Goal: Task Accomplishment & Management: Manage account settings

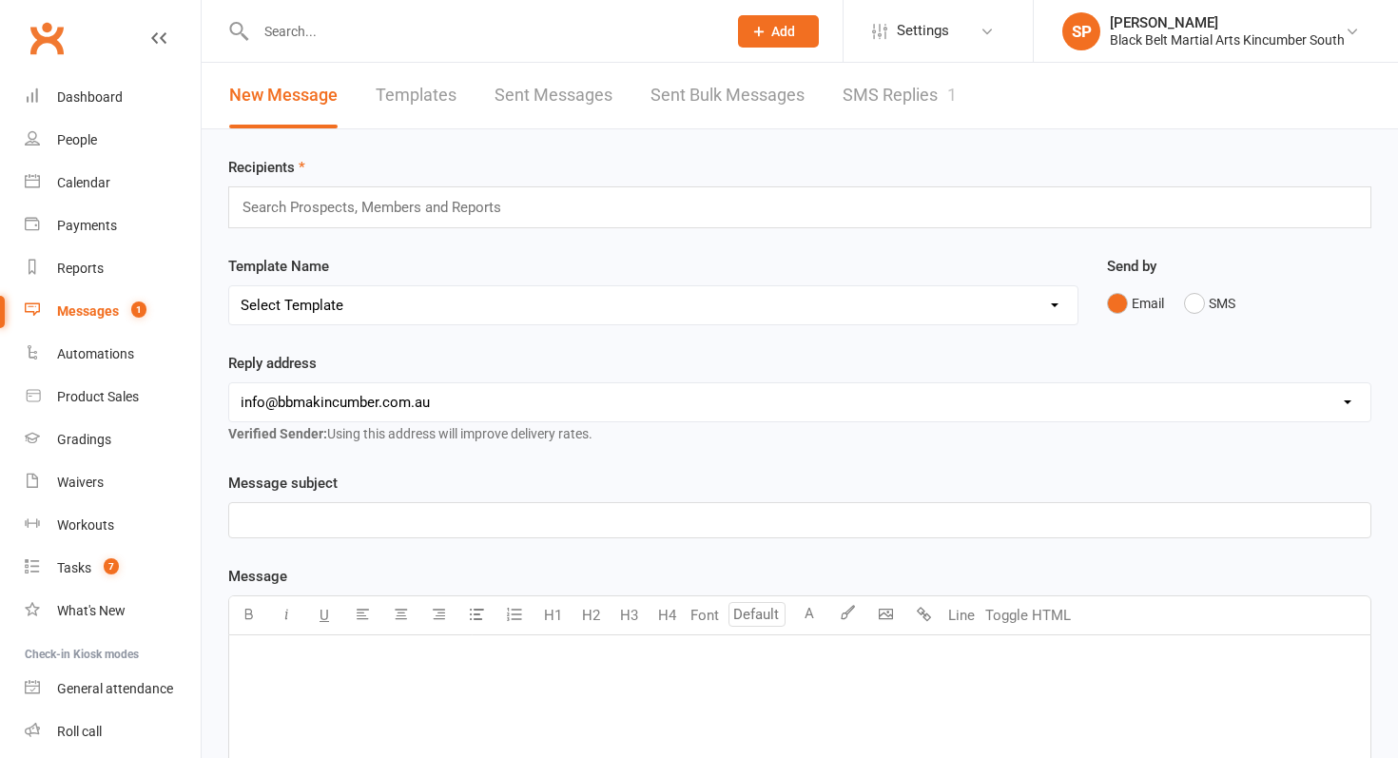
click at [862, 106] on link "SMS Replies 1" at bounding box center [900, 96] width 114 height 66
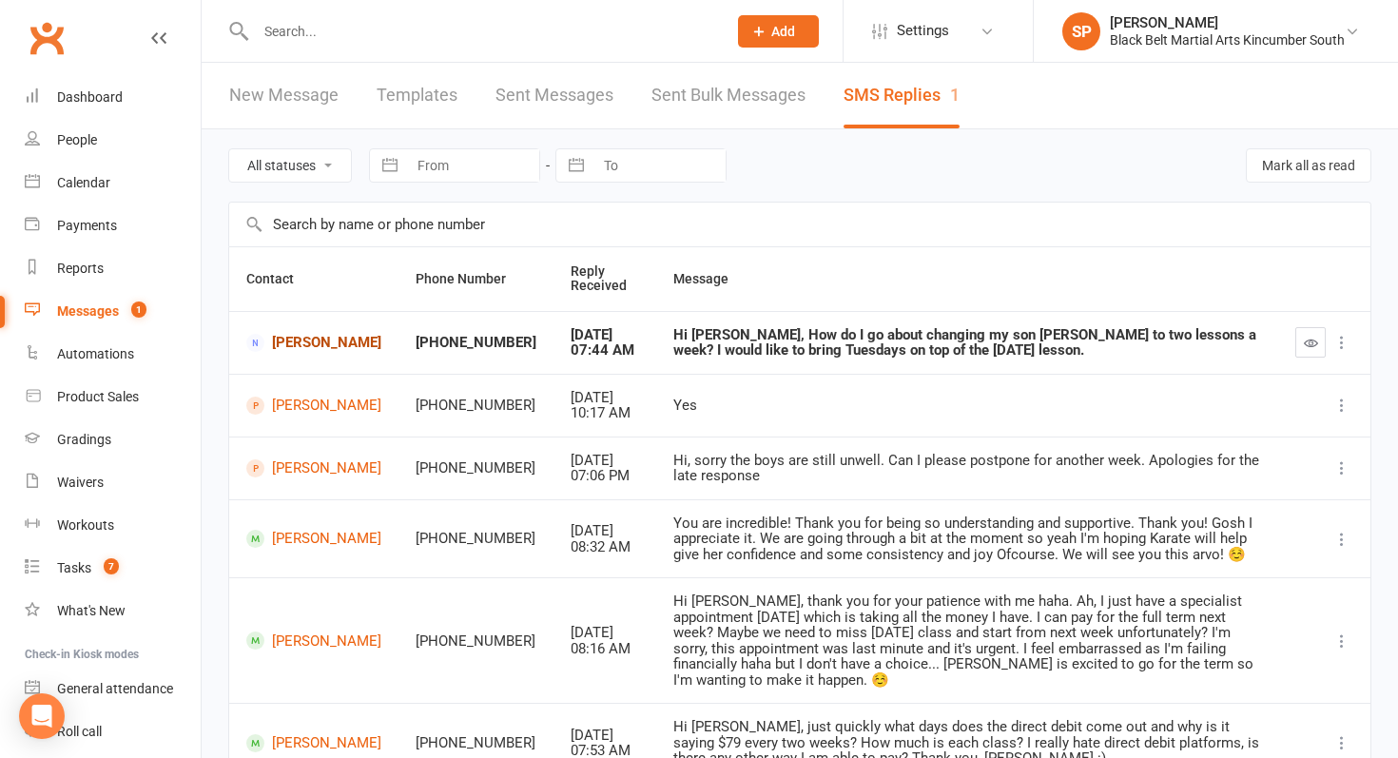
click at [295, 347] on link "[PERSON_NAME]" at bounding box center [313, 343] width 135 height 18
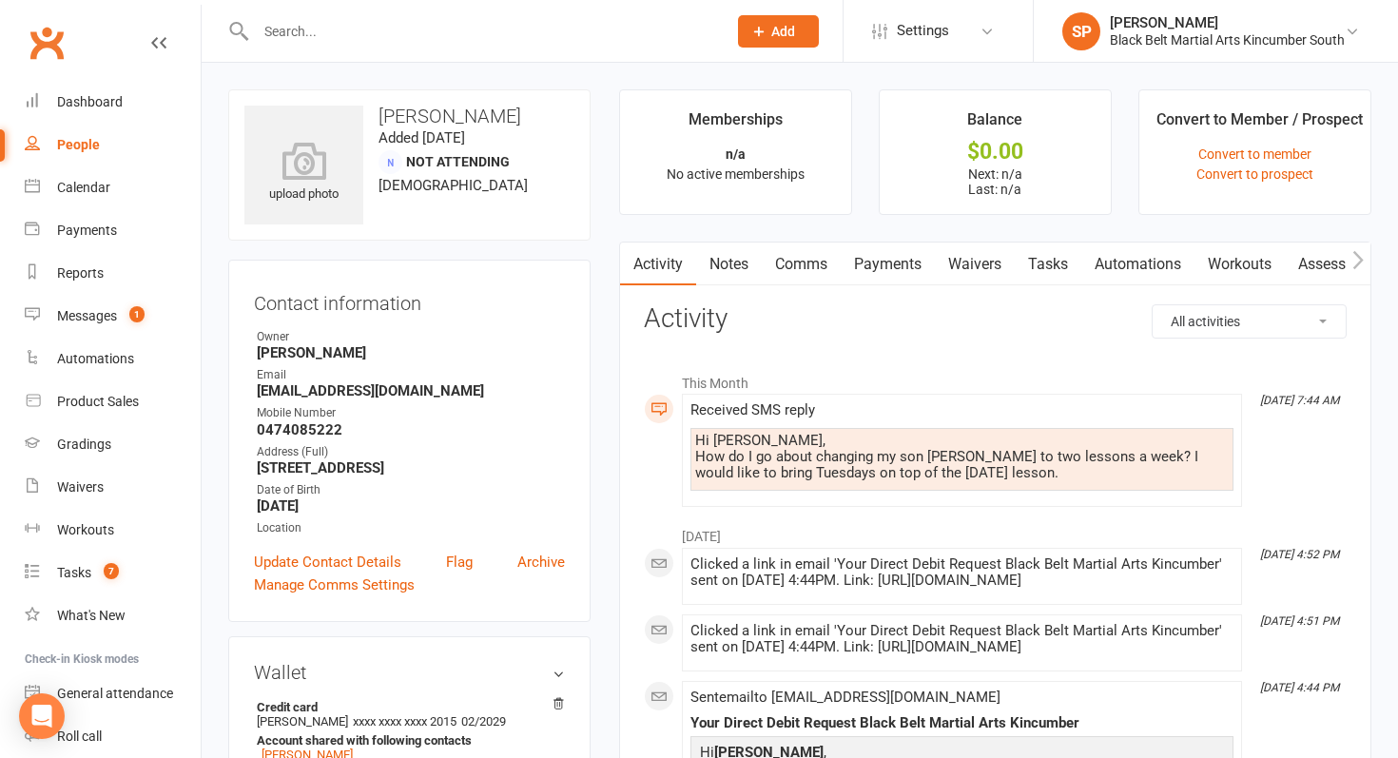
click at [816, 252] on link "Comms" at bounding box center [801, 265] width 79 height 44
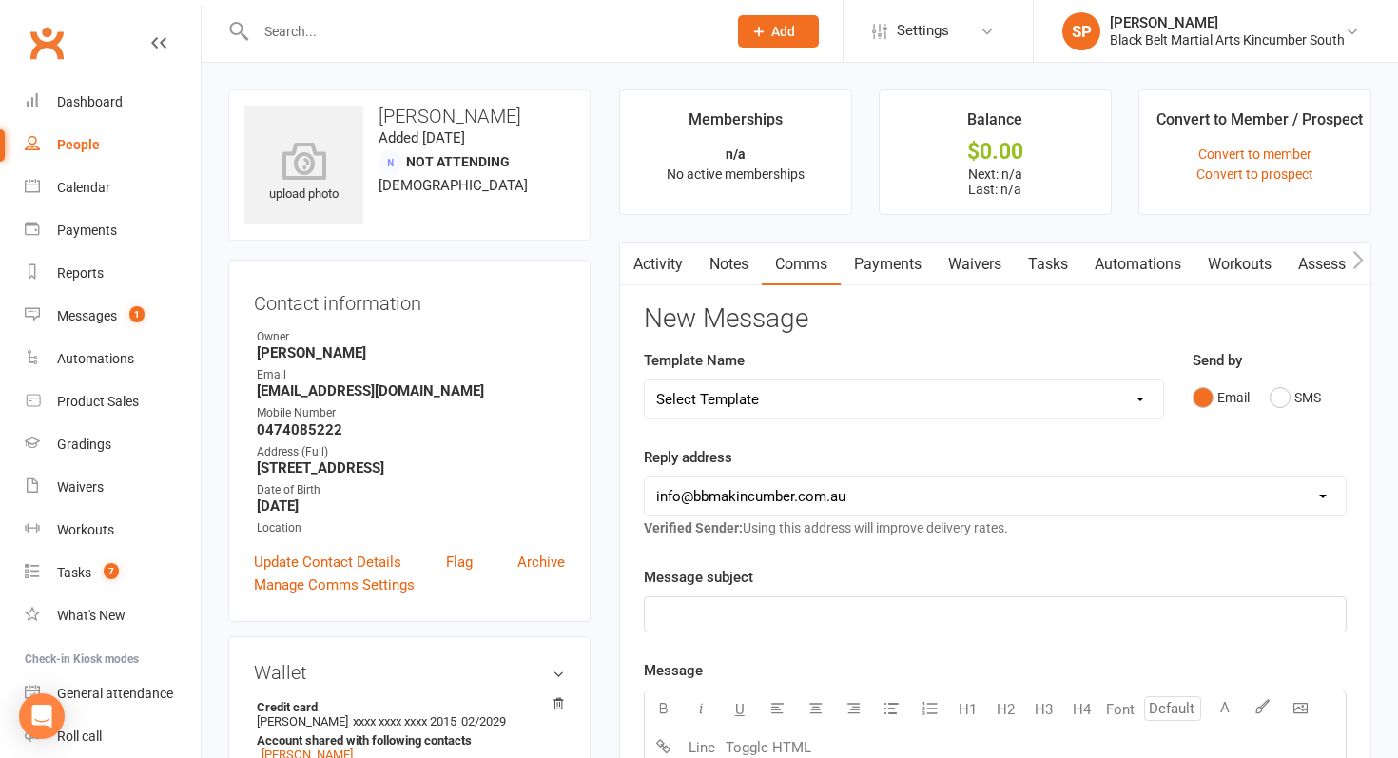
click at [1267, 381] on div "Email SMS" at bounding box center [1270, 398] width 154 height 36
click at [1281, 399] on button "SMS" at bounding box center [1295, 398] width 51 height 36
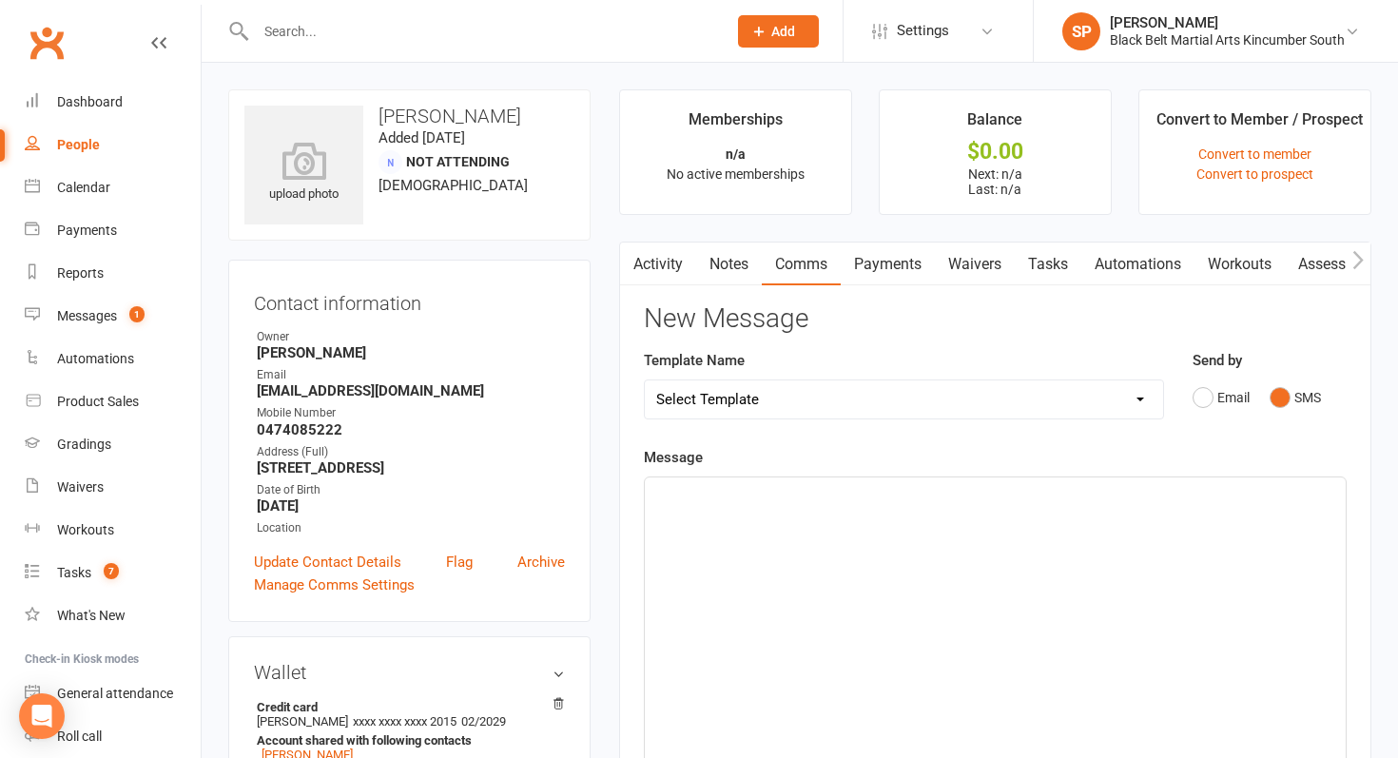
click at [949, 548] on div "﻿" at bounding box center [995, 620] width 701 height 285
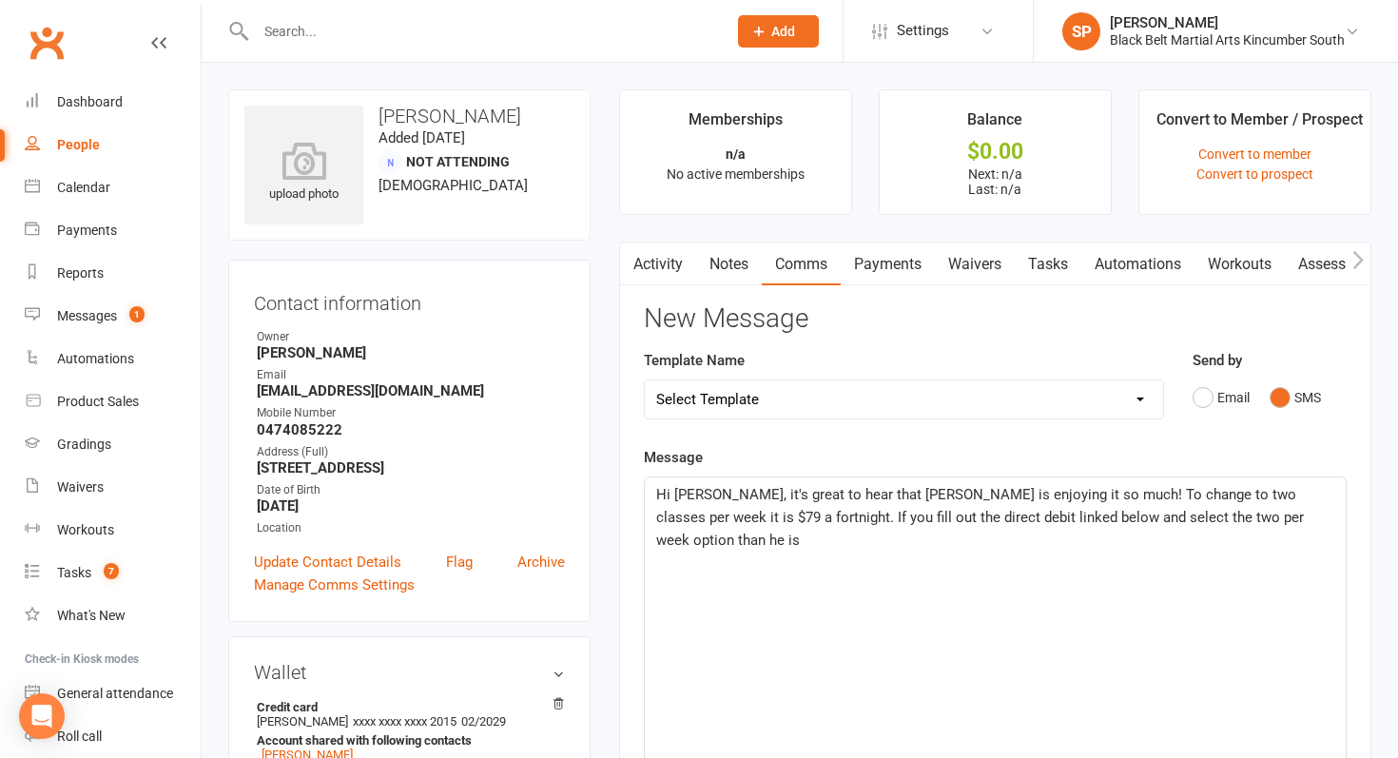
click at [1072, 521] on span "Hi Colin, it's great to hear that Noah is enjoying it so much! To change to two…" at bounding box center [982, 517] width 652 height 63
click at [997, 528] on p "Hi Colin, it's great to hear that Noah is enjoying it so much! To change to two…" at bounding box center [995, 517] width 678 height 68
click at [927, 556] on div "Hi Colin, it's great to hear that Noah is enjoying it so much! To change to two…" at bounding box center [995, 620] width 701 height 285
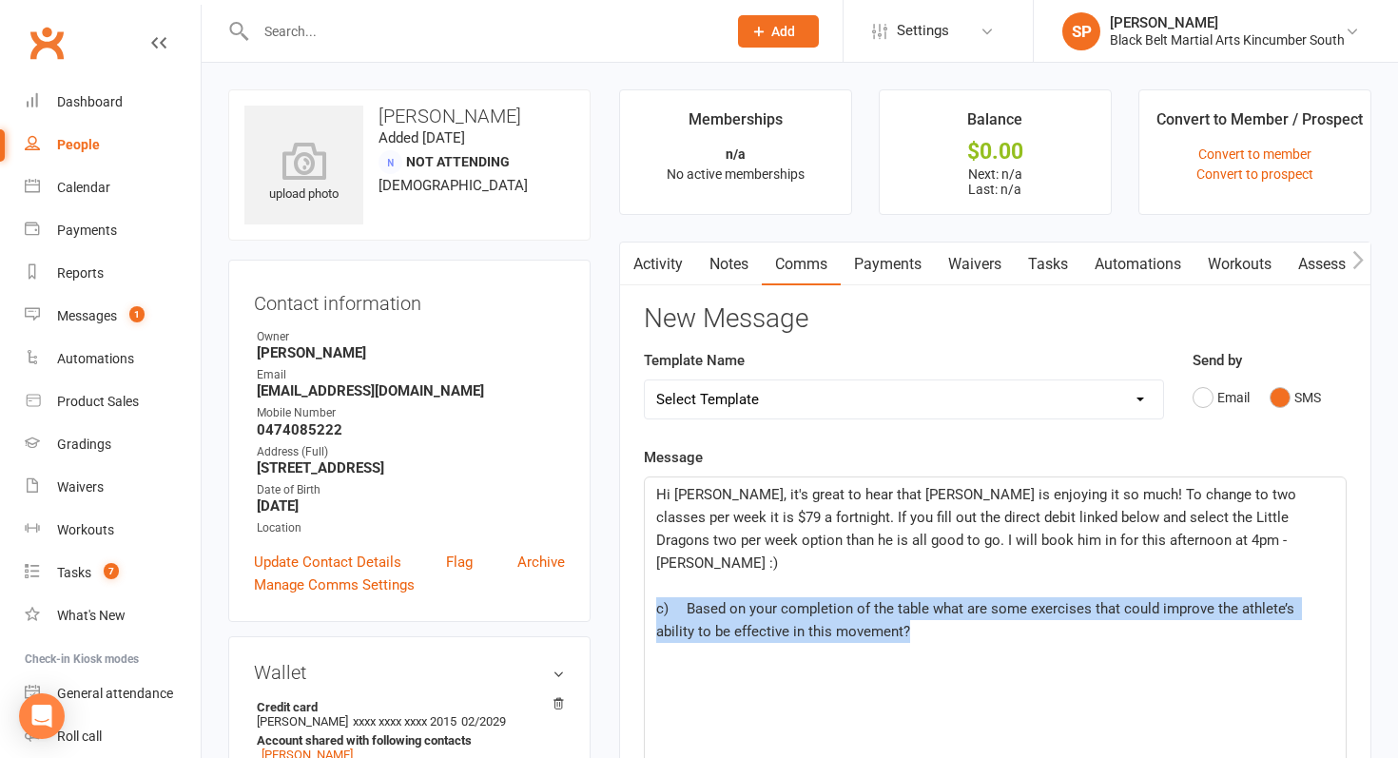
drag, startPoint x: 905, startPoint y: 609, endPoint x: 621, endPoint y: 596, distance: 283.8
click at [621, 596] on div "Activity Notes Comms Payments Waivers Tasks Automations Workouts Assessments Cr…" at bounding box center [995, 718] width 752 height 952
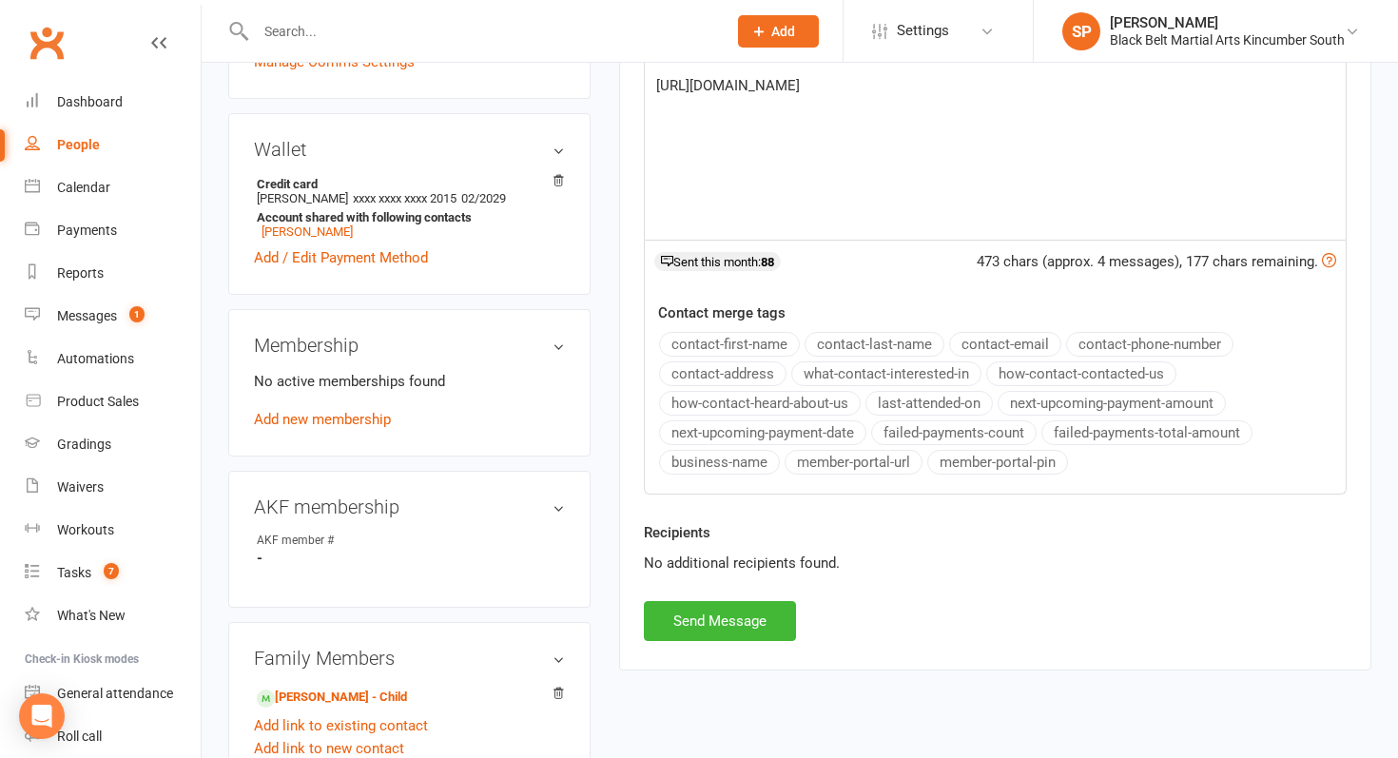
scroll to position [581, 0]
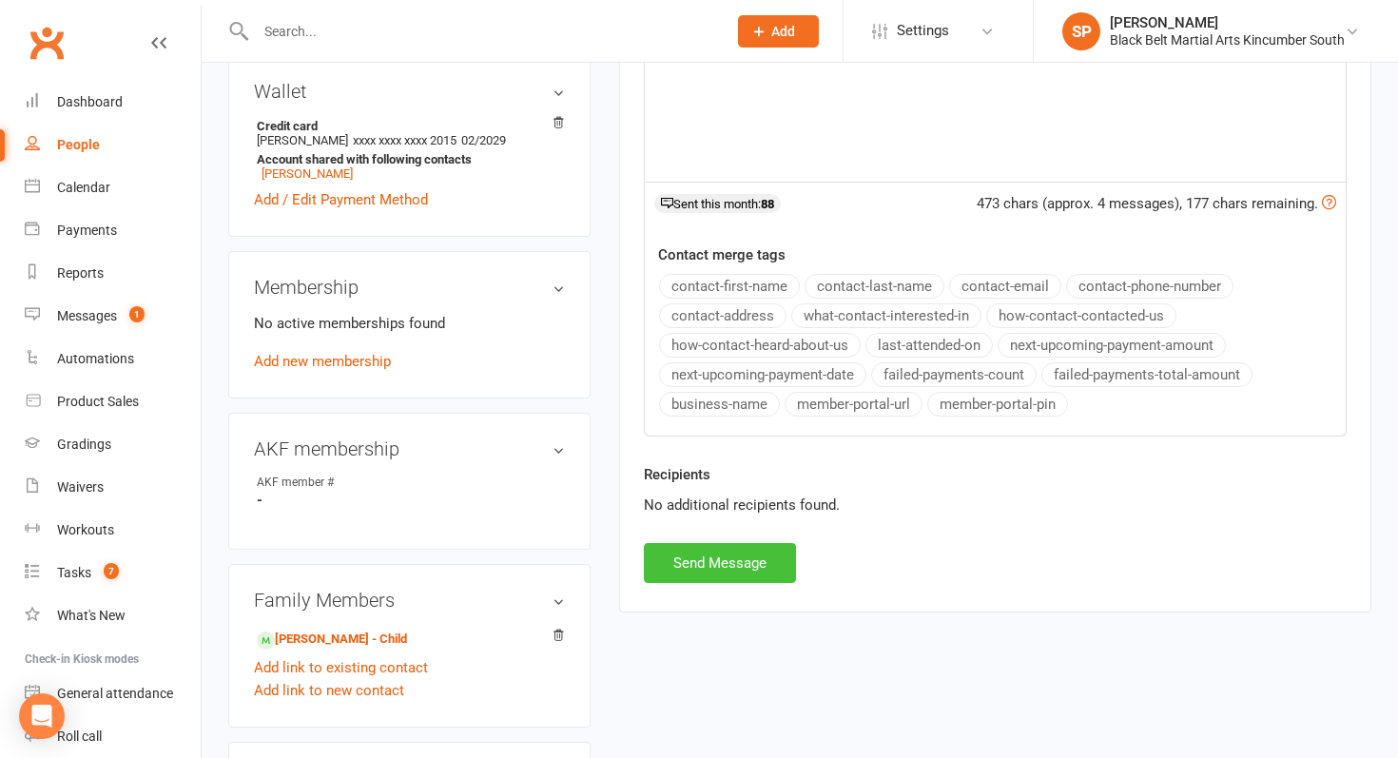
click at [760, 575] on button "Send Message" at bounding box center [720, 563] width 152 height 40
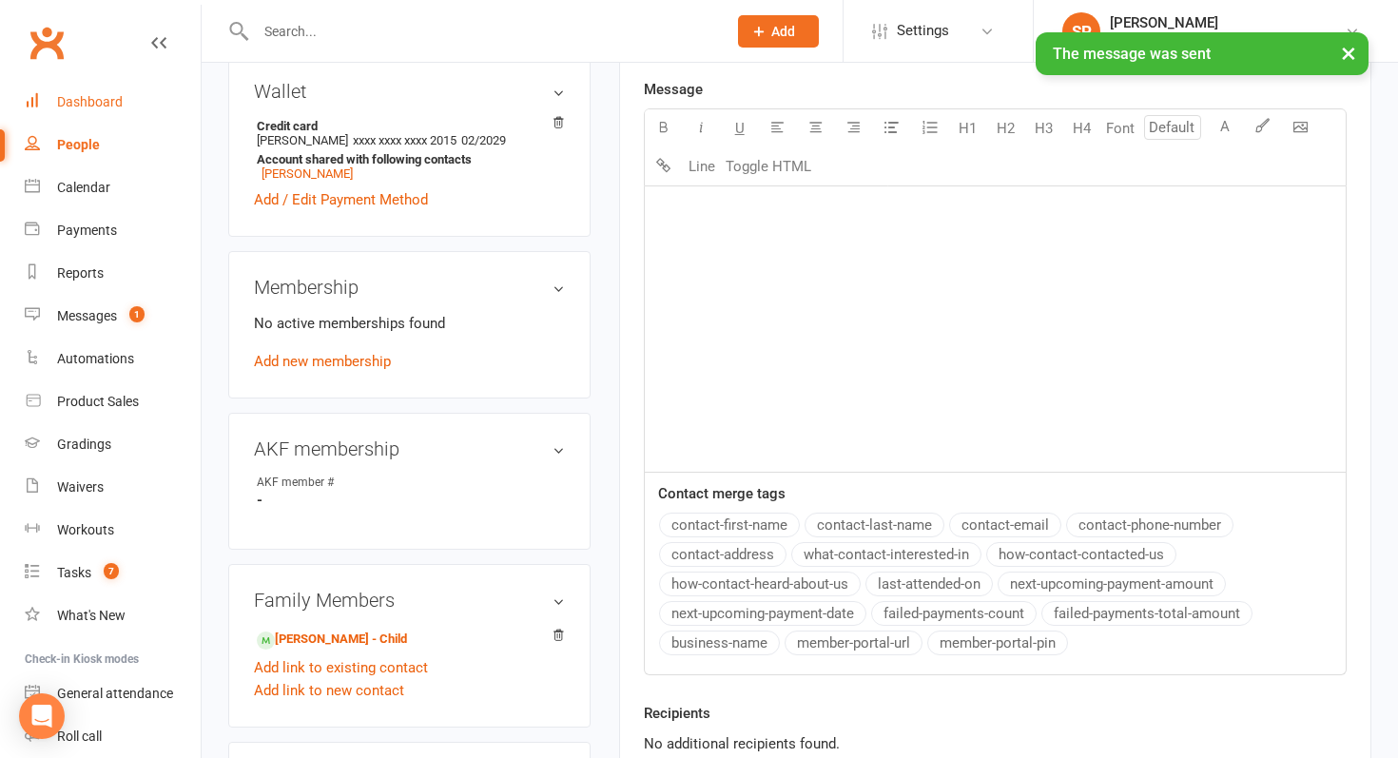
click at [93, 102] on div "Dashboard" at bounding box center [90, 101] width 66 height 15
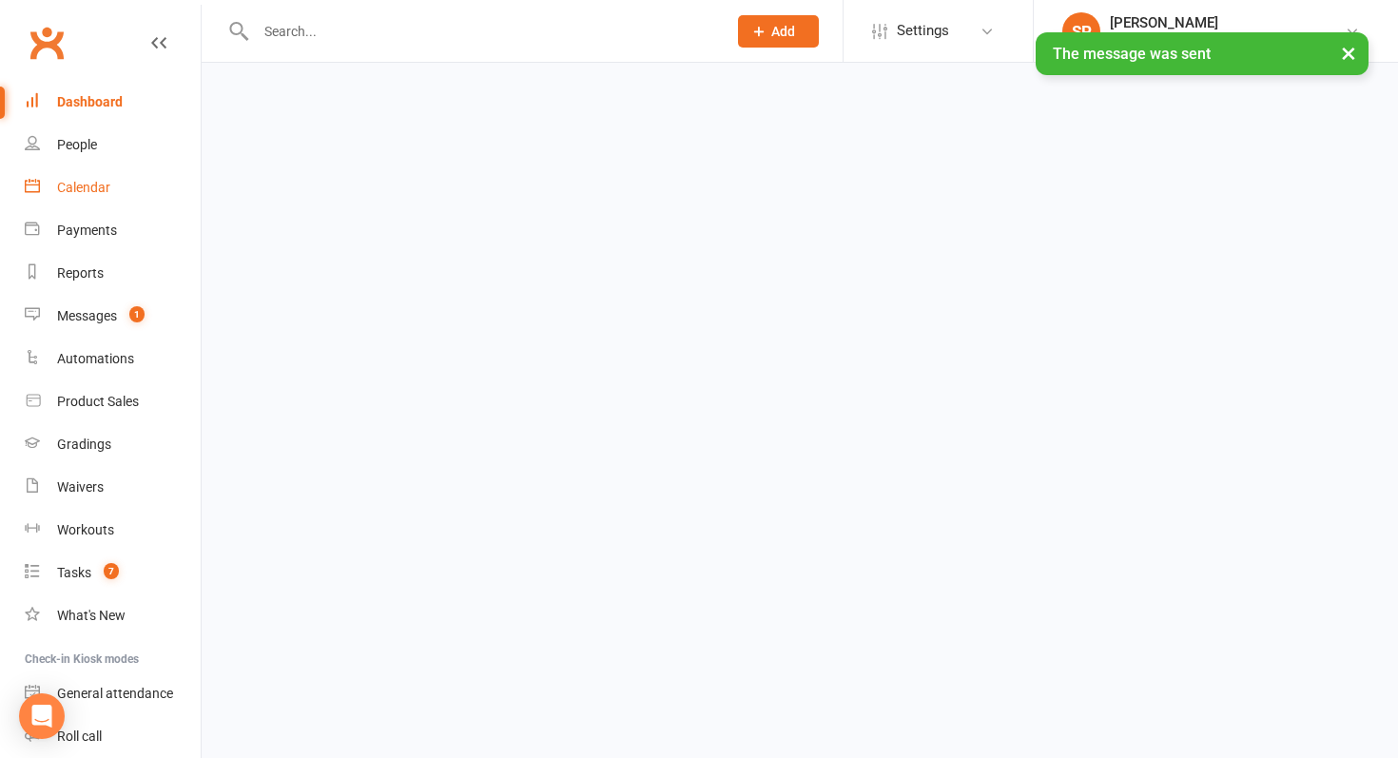
click at [103, 202] on link "Calendar" at bounding box center [113, 187] width 176 height 43
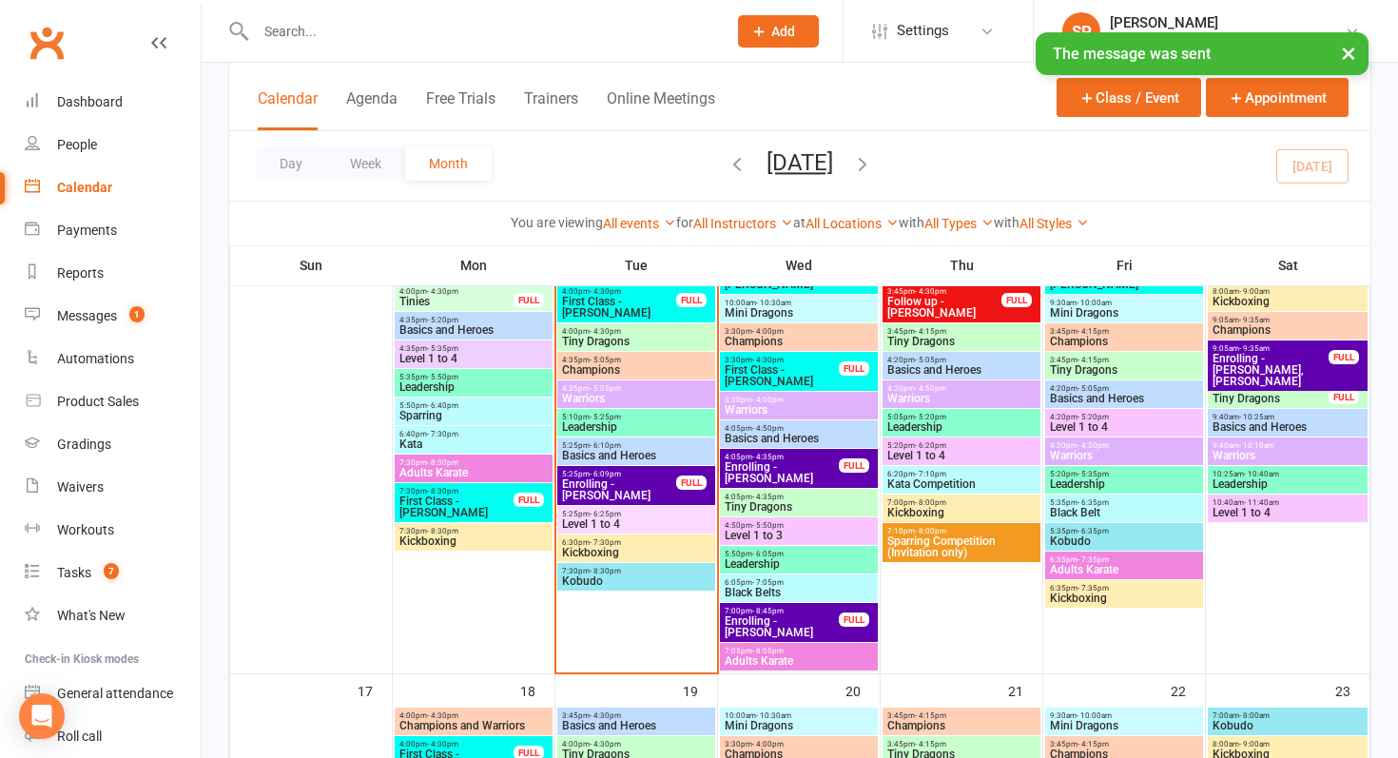
scroll to position [1141, 0]
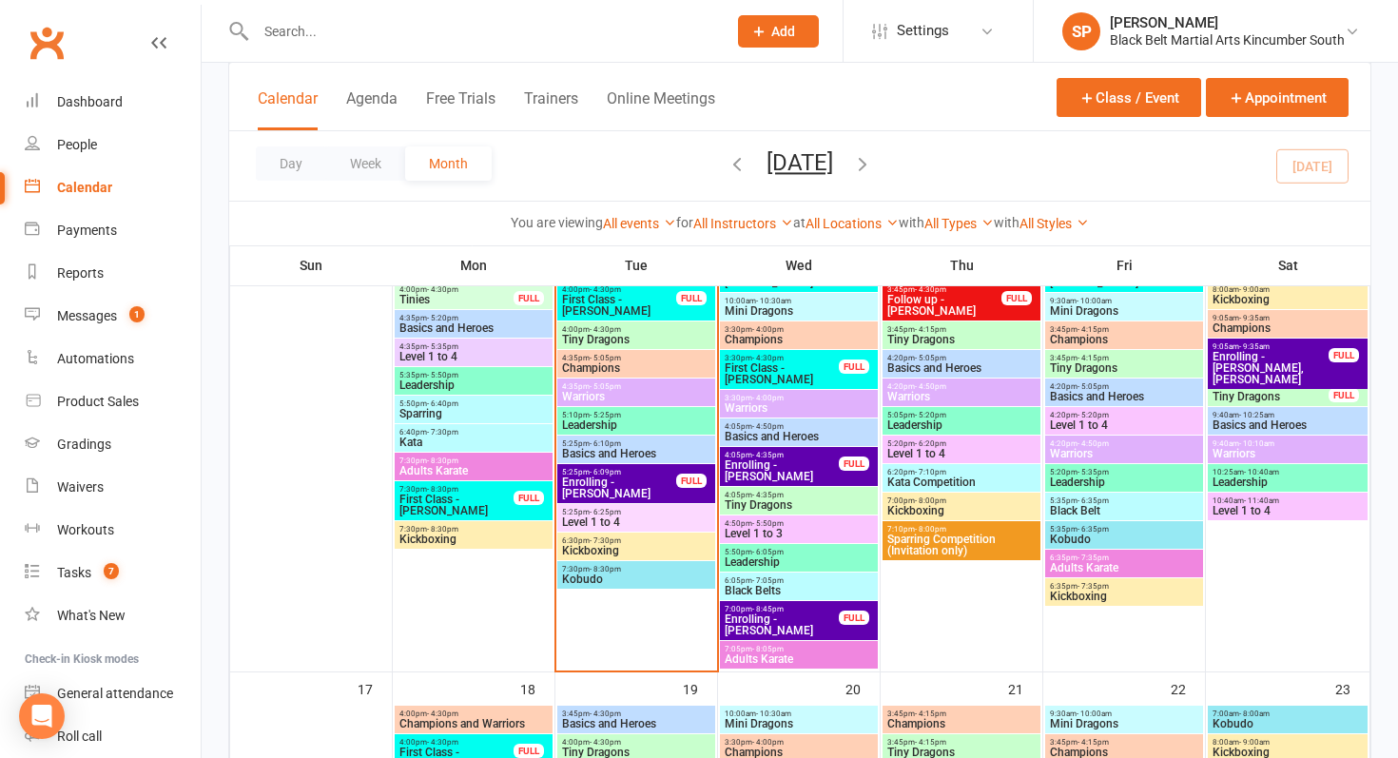
click at [625, 323] on div "4:00pm - 4:30pm Tiny Dragons" at bounding box center [636, 336] width 158 height 28
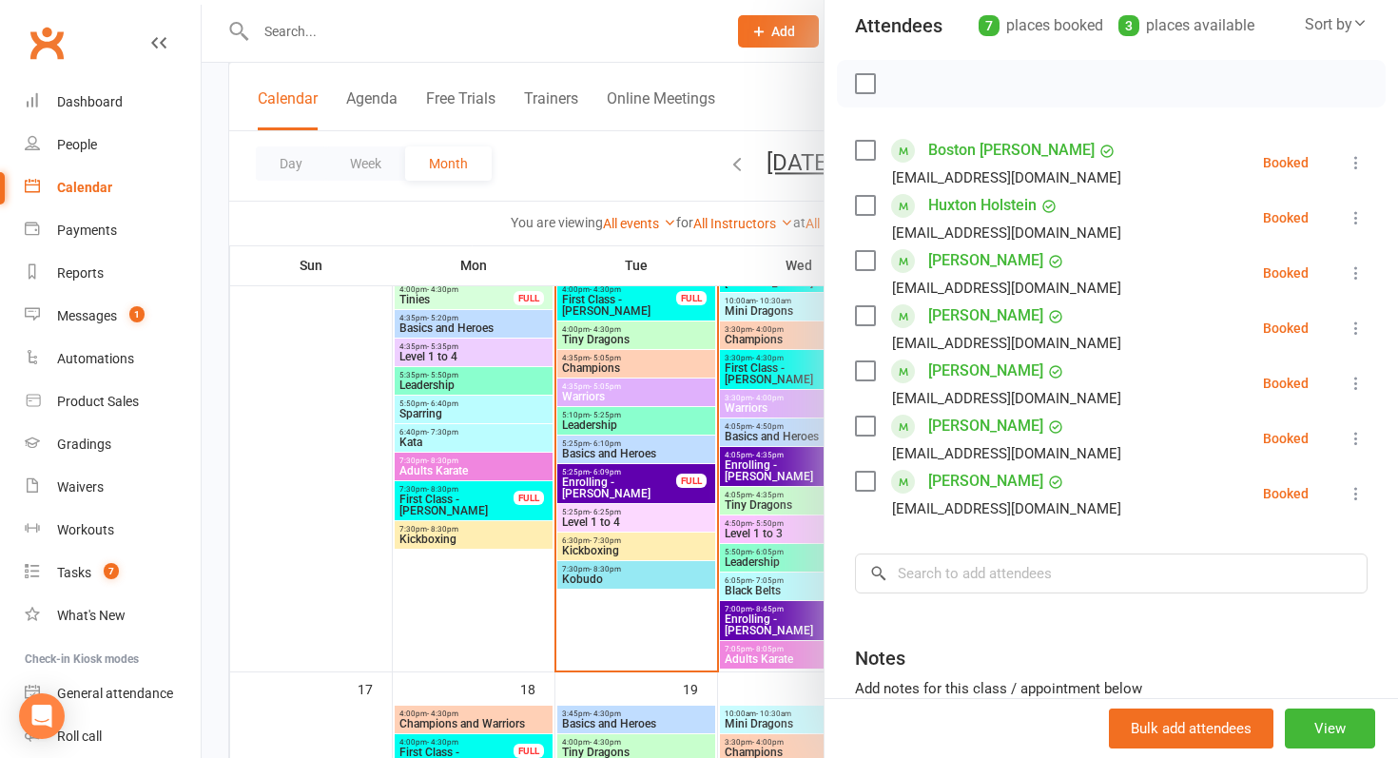
scroll to position [383, 0]
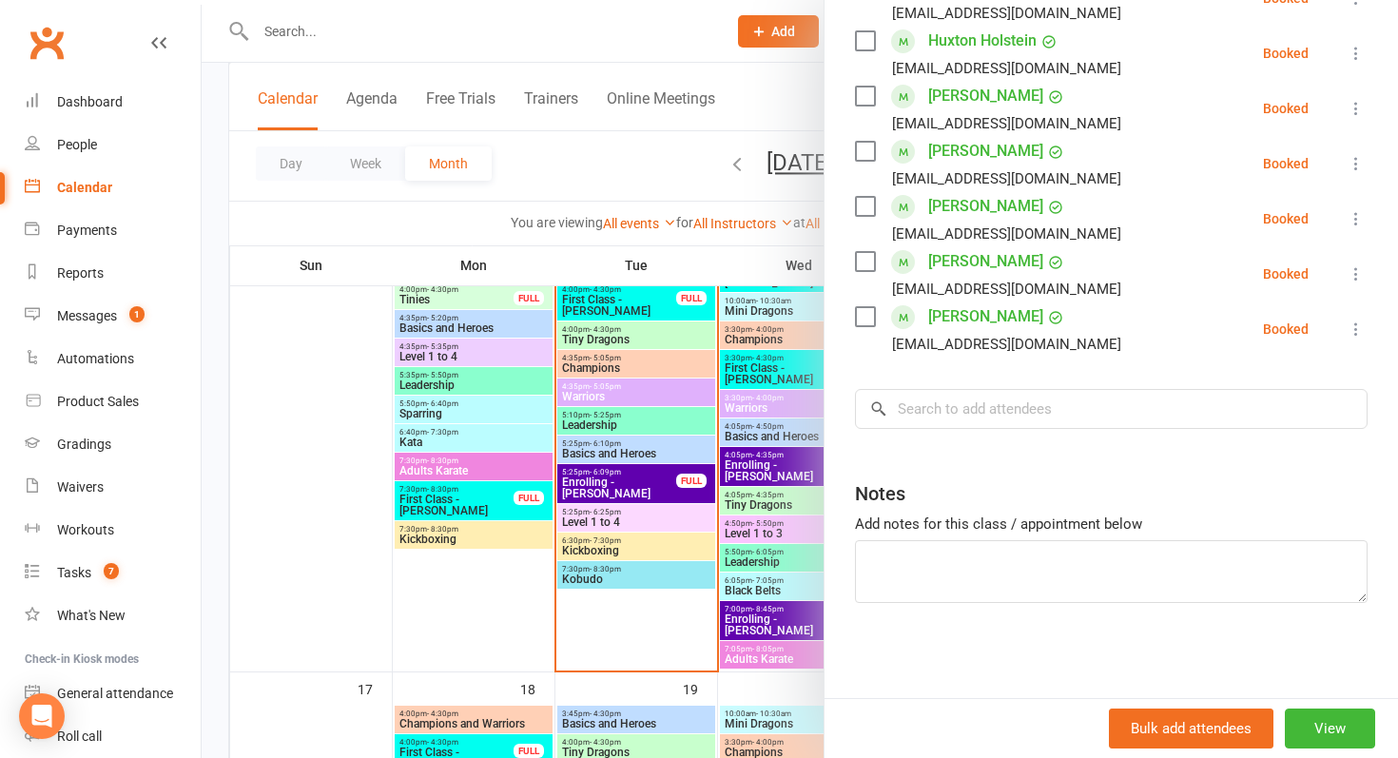
click at [597, 534] on div at bounding box center [800, 379] width 1197 height 758
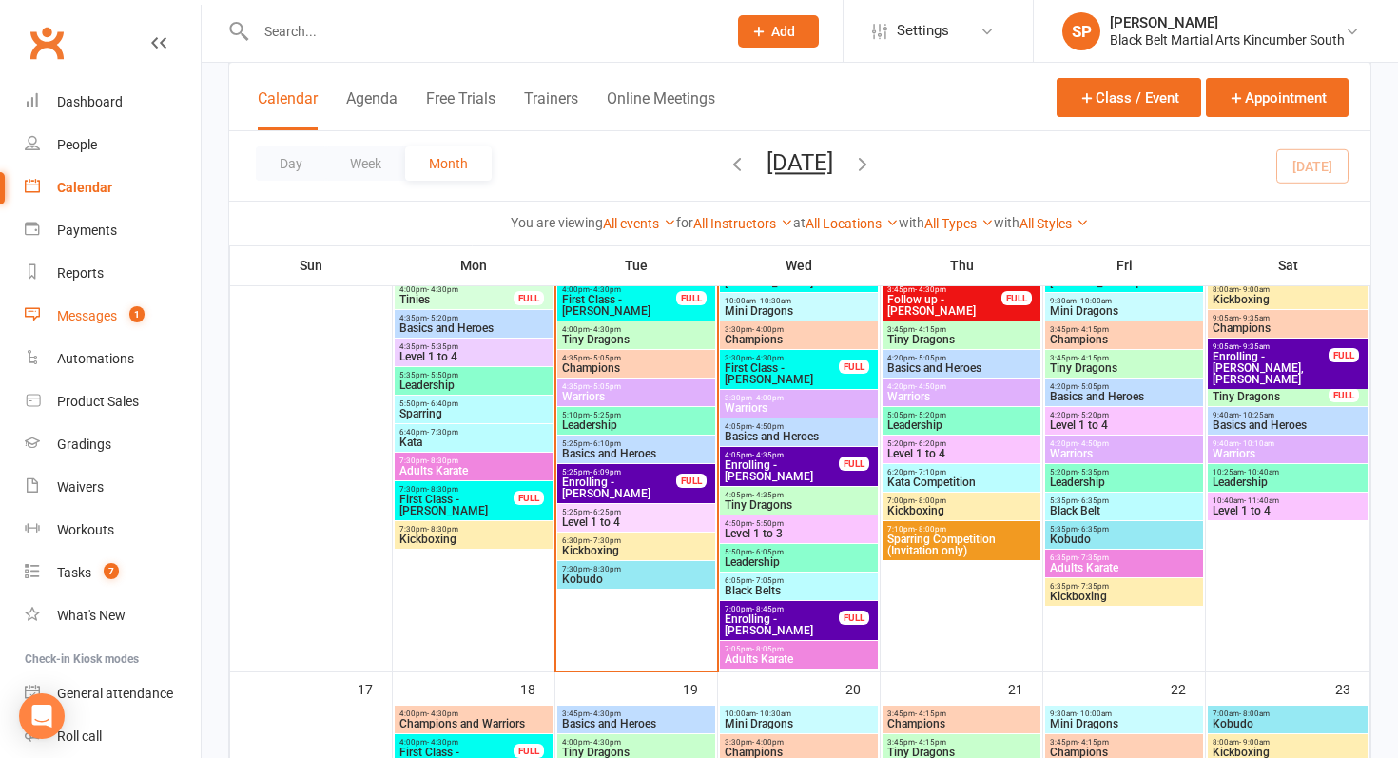
click at [150, 303] on link "Messages 1" at bounding box center [113, 316] width 176 height 43
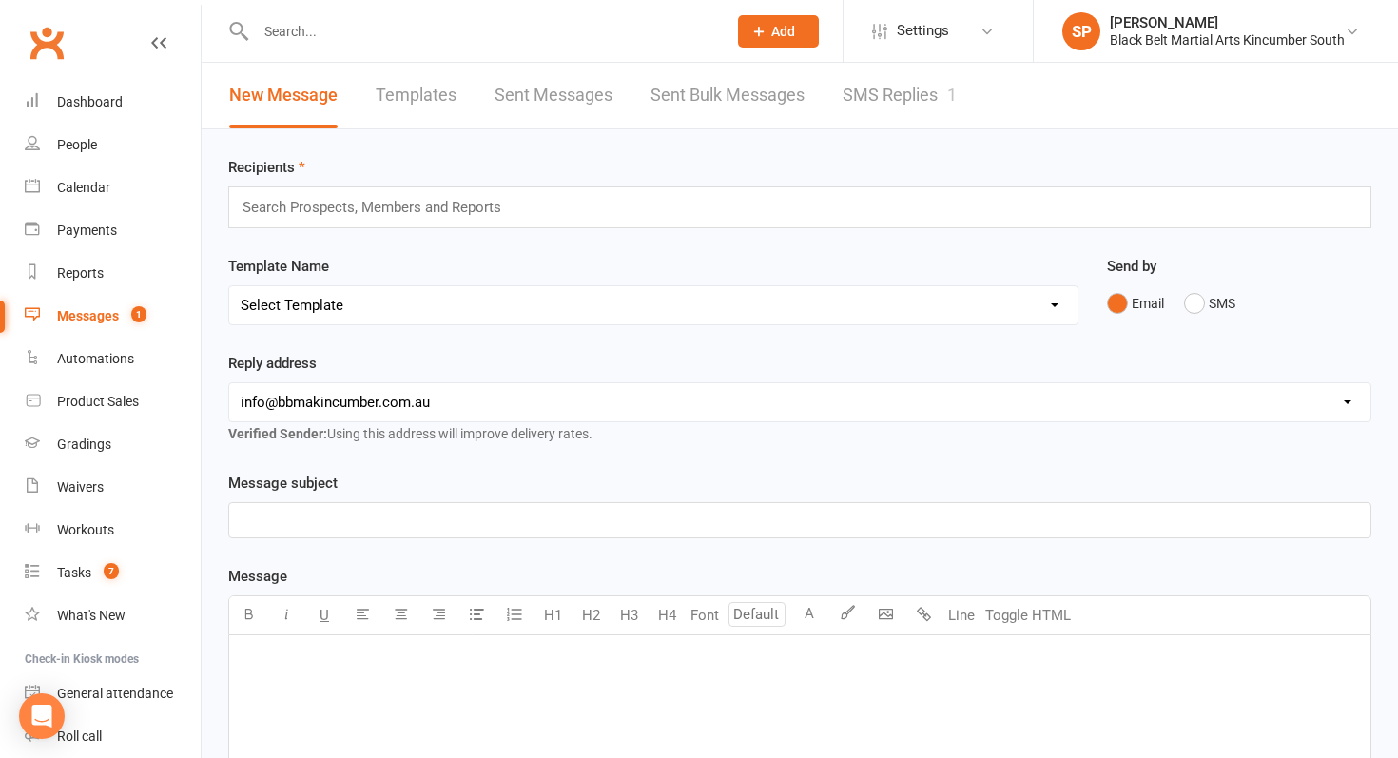
click at [893, 95] on link "SMS Replies 1" at bounding box center [900, 96] width 114 height 66
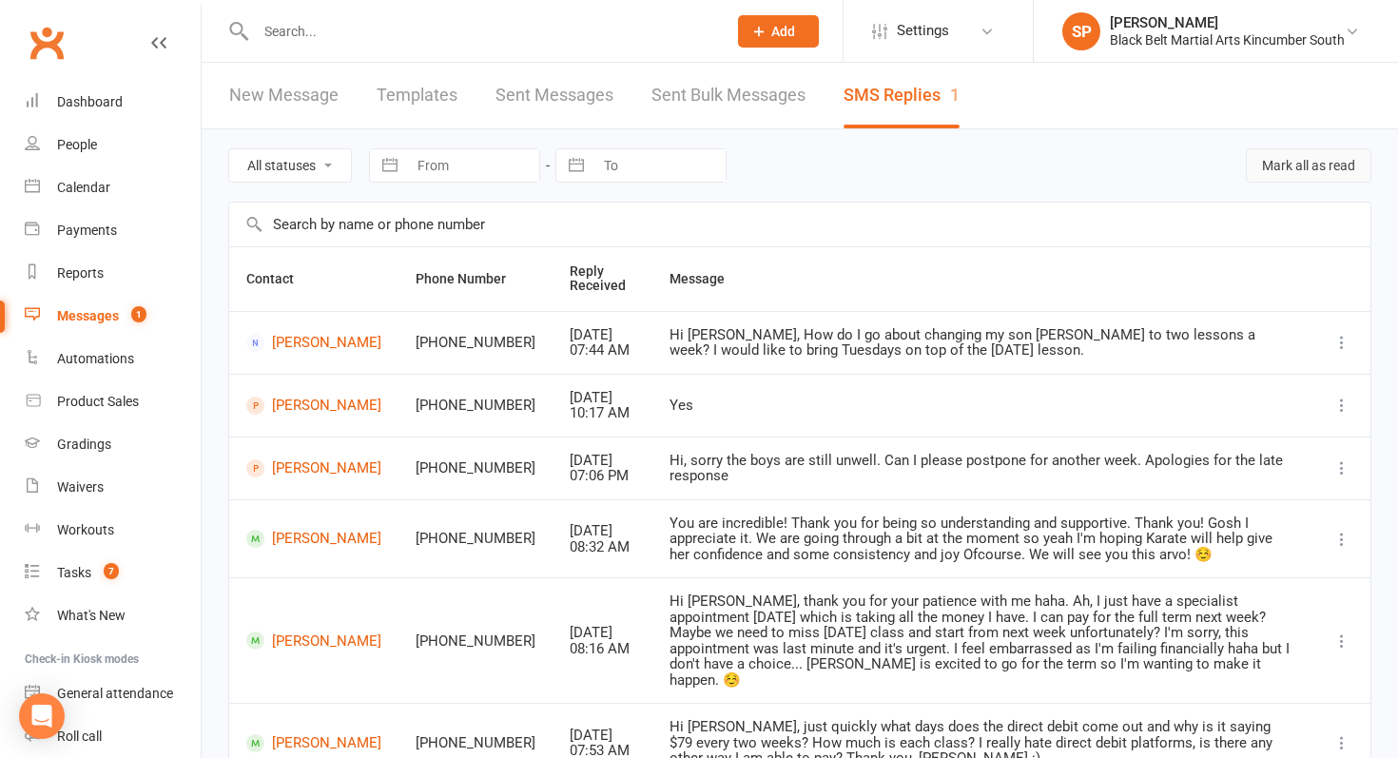
click at [1328, 166] on button "Mark all as read" at bounding box center [1309, 165] width 126 height 34
click at [132, 105] on link "Dashboard" at bounding box center [113, 102] width 176 height 43
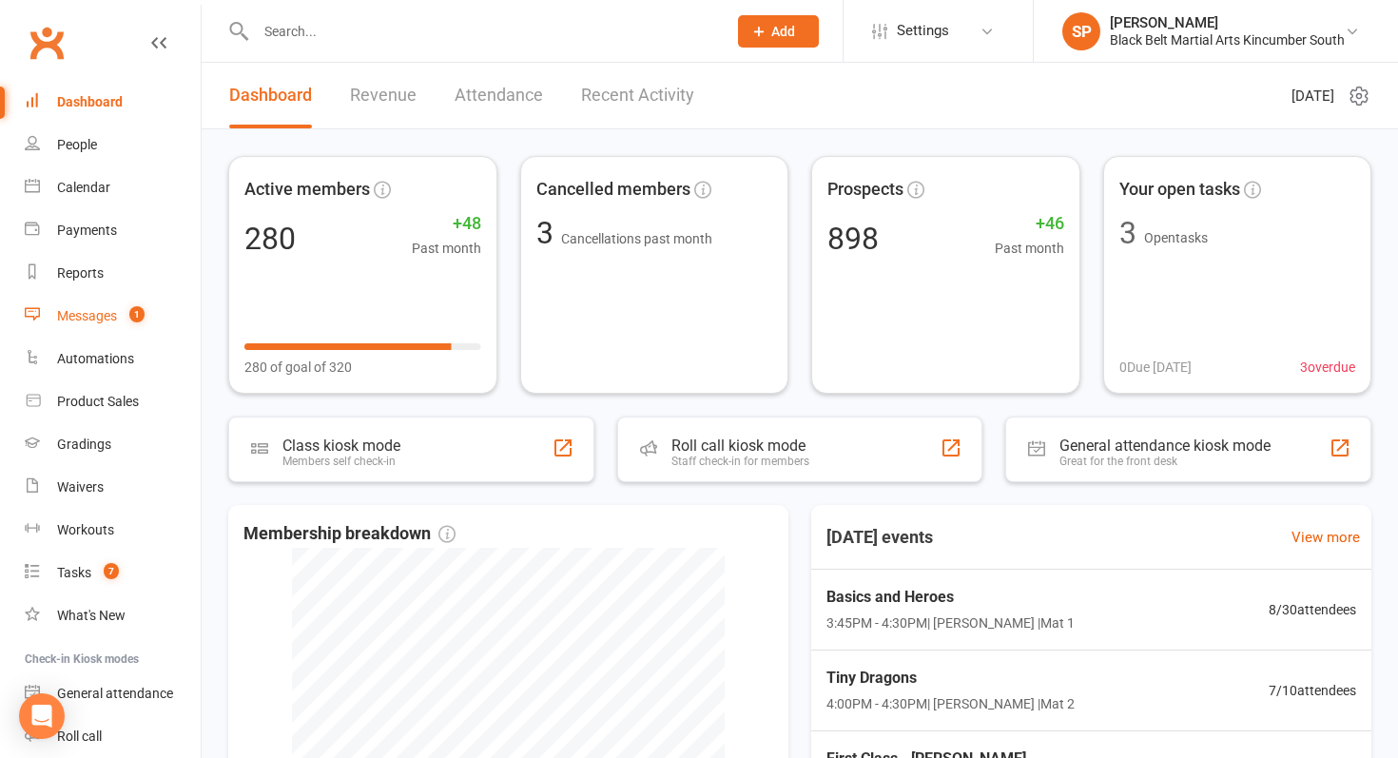
click at [161, 307] on link "Messages 1" at bounding box center [113, 316] width 176 height 43
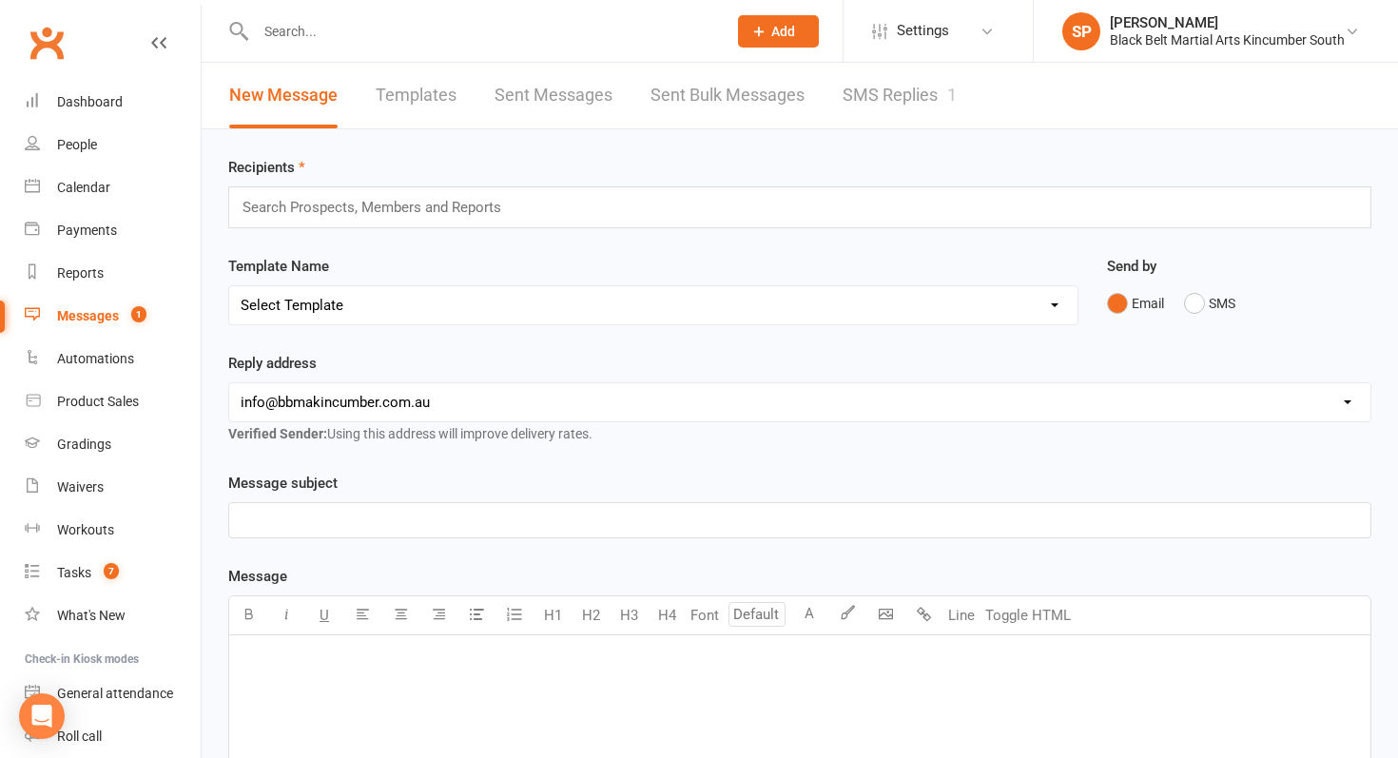
click at [371, 38] on input "text" at bounding box center [481, 31] width 463 height 27
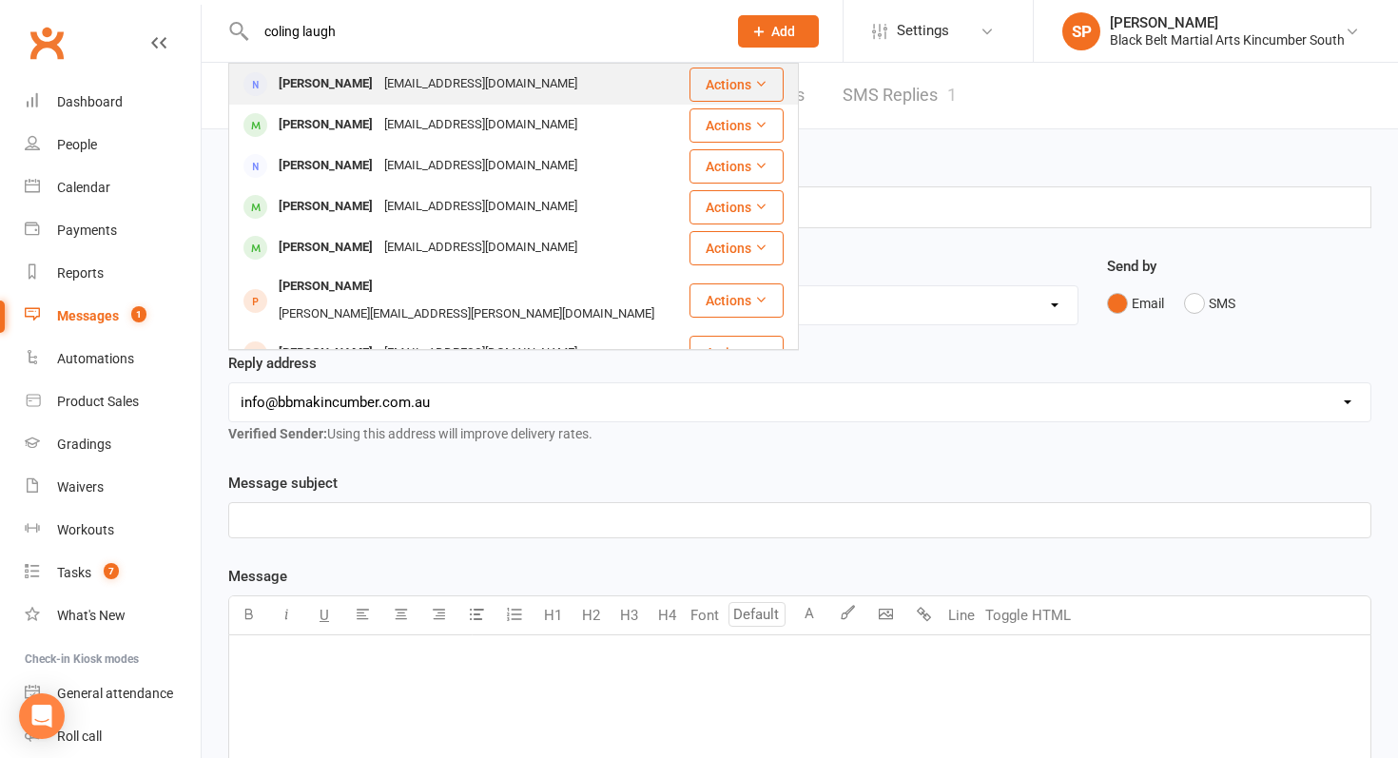
type input "coling laugh"
click at [391, 90] on div "[EMAIL_ADDRESS][DOMAIN_NAME]" at bounding box center [481, 84] width 205 height 28
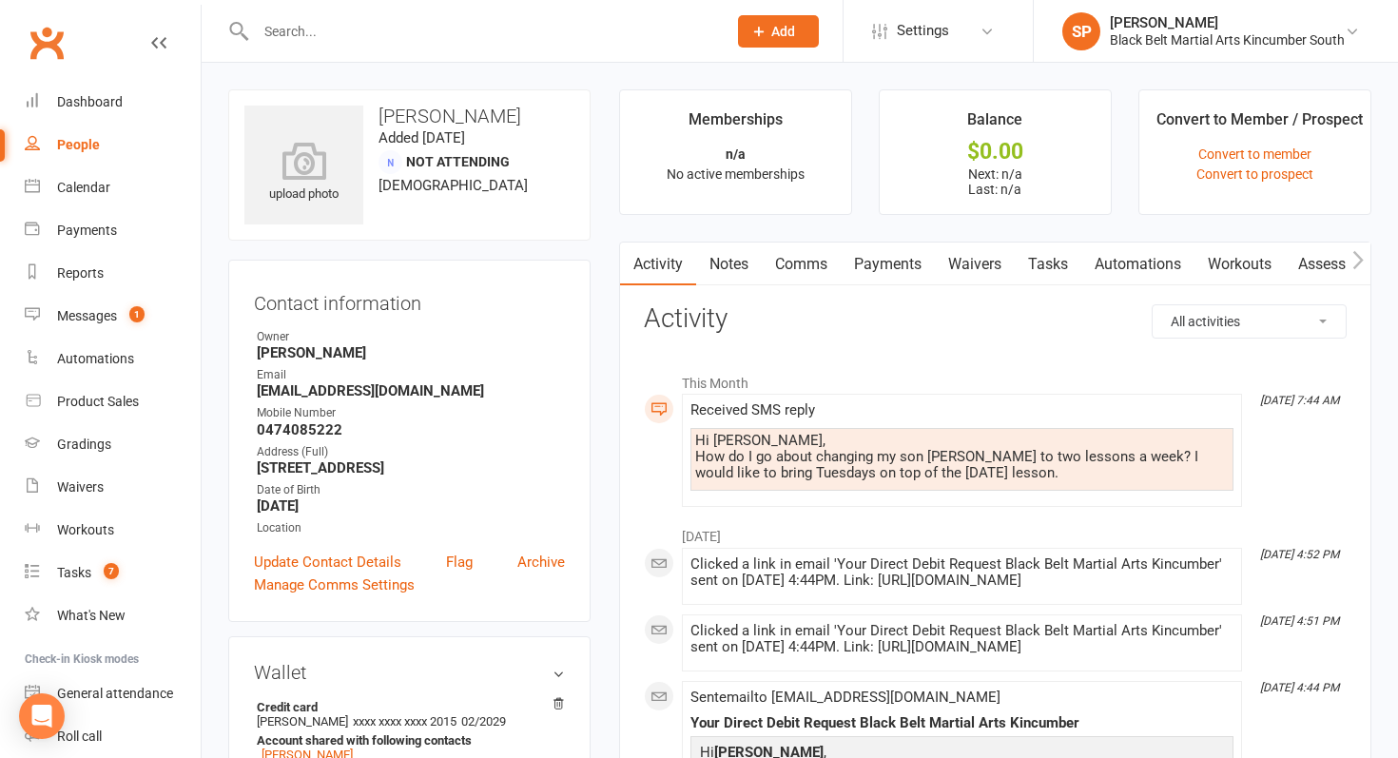
click at [968, 272] on link "Waivers" at bounding box center [975, 265] width 80 height 44
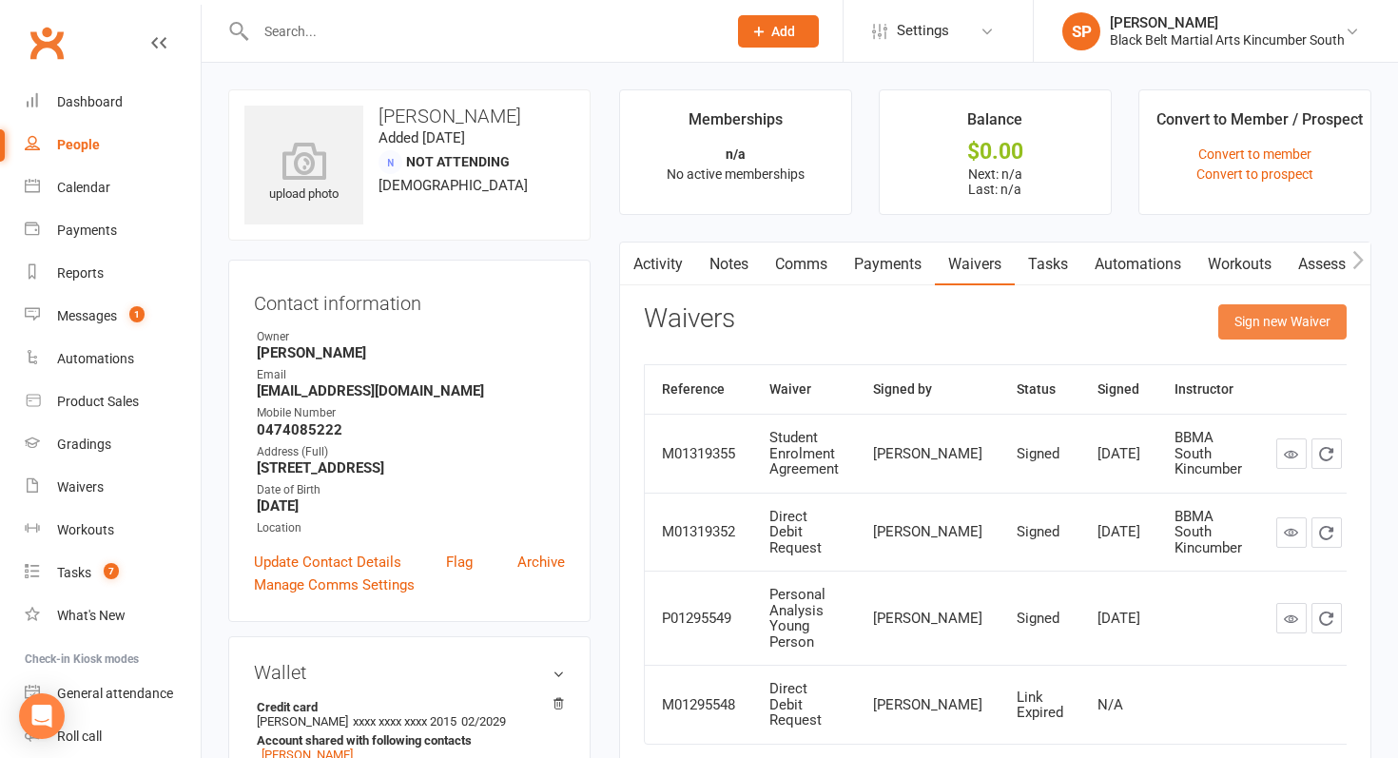
click at [1236, 325] on button "Sign new Waiver" at bounding box center [1283, 321] width 128 height 34
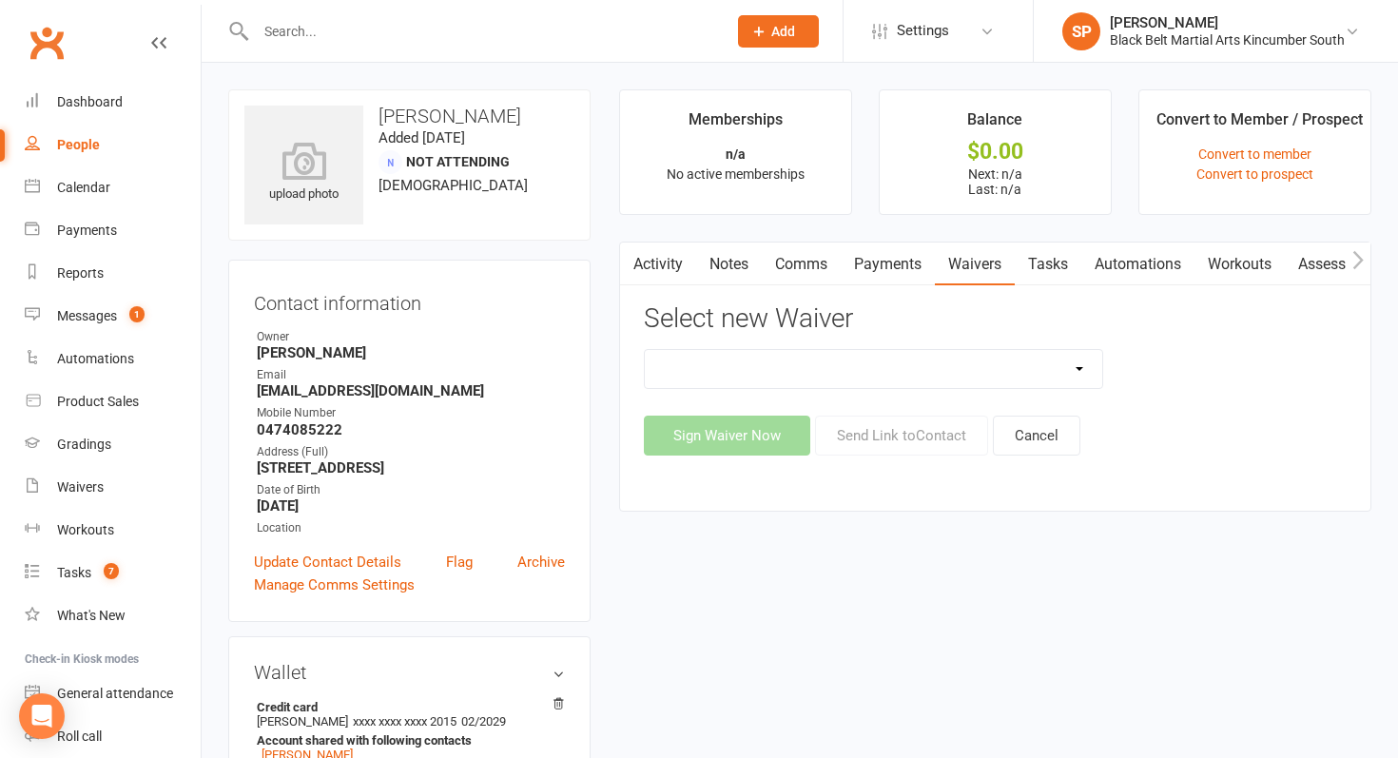
click at [897, 373] on select "Direct Debit Request Festival Enrolment Student Enrolment Agreement" at bounding box center [874, 369] width 458 height 38
click at [953, 32] on link "Settings" at bounding box center [938, 31] width 132 height 43
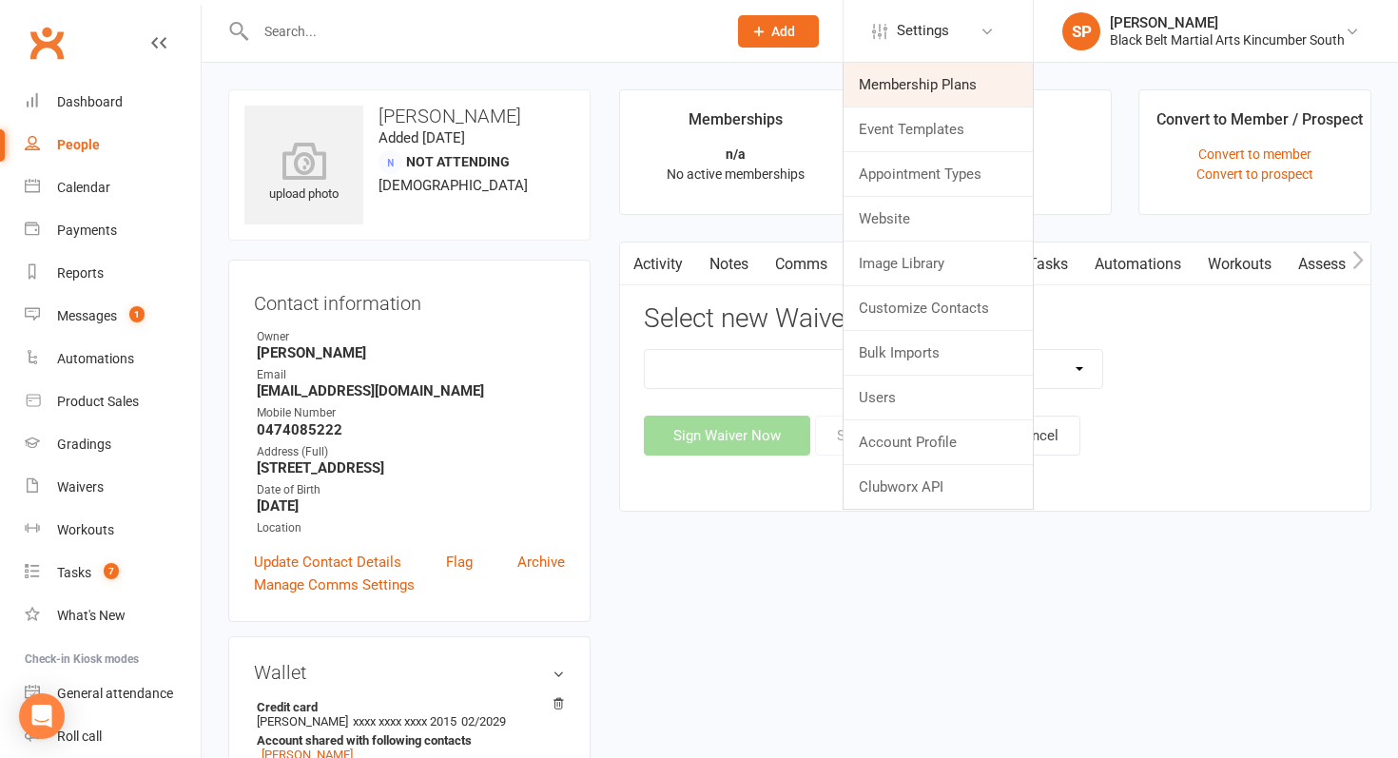
click at [936, 73] on link "Membership Plans" at bounding box center [938, 85] width 189 height 44
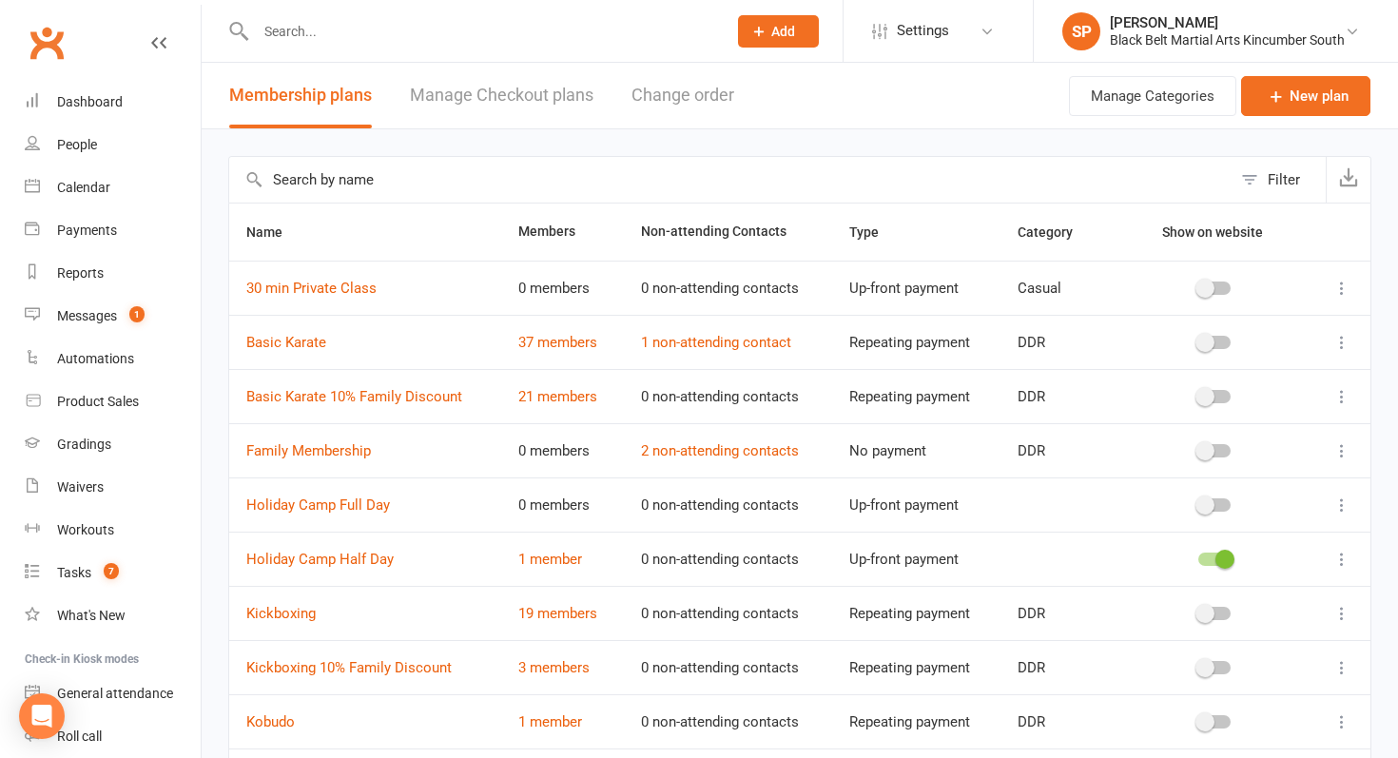
click at [399, 190] on input "text" at bounding box center [730, 180] width 1003 height 46
type input "little"
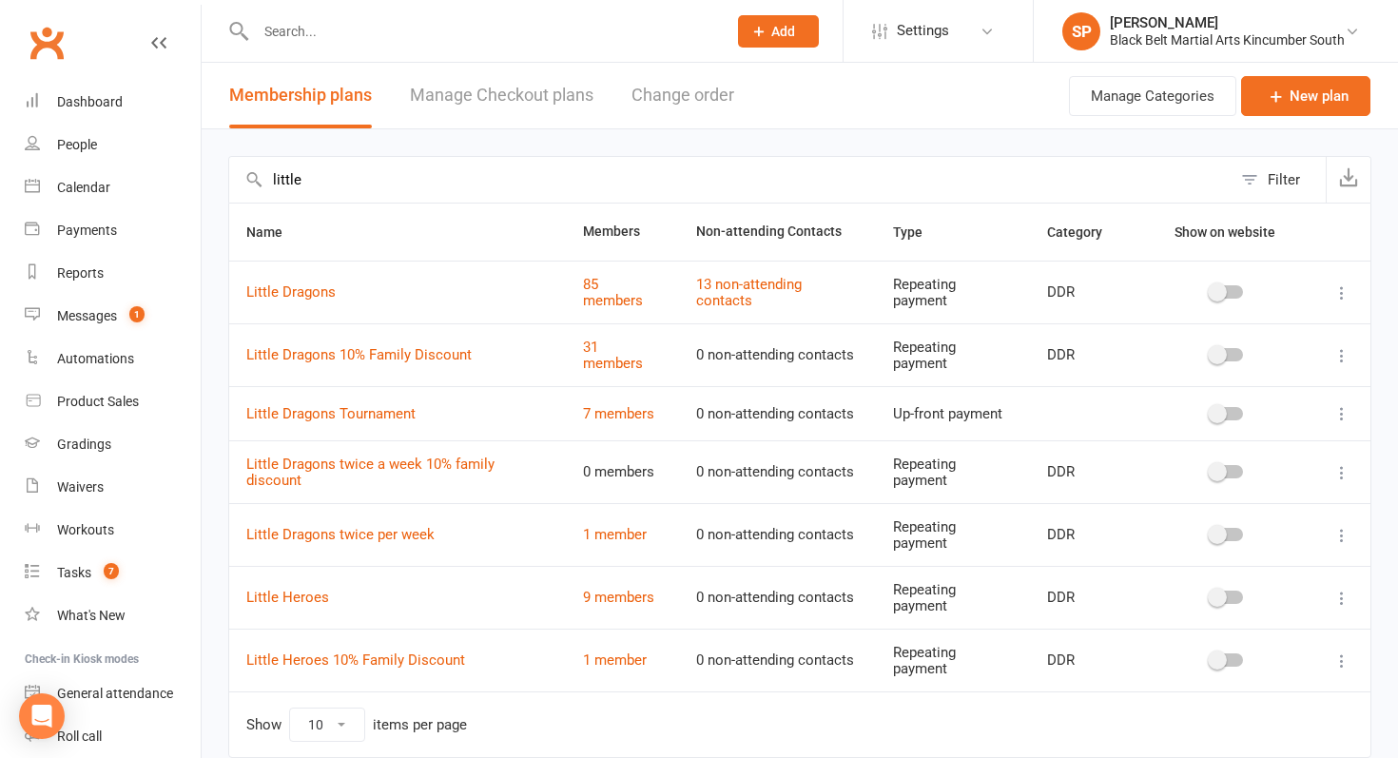
click at [1341, 540] on icon at bounding box center [1342, 535] width 19 height 19
click at [1309, 568] on link "Edit" at bounding box center [1258, 572] width 188 height 38
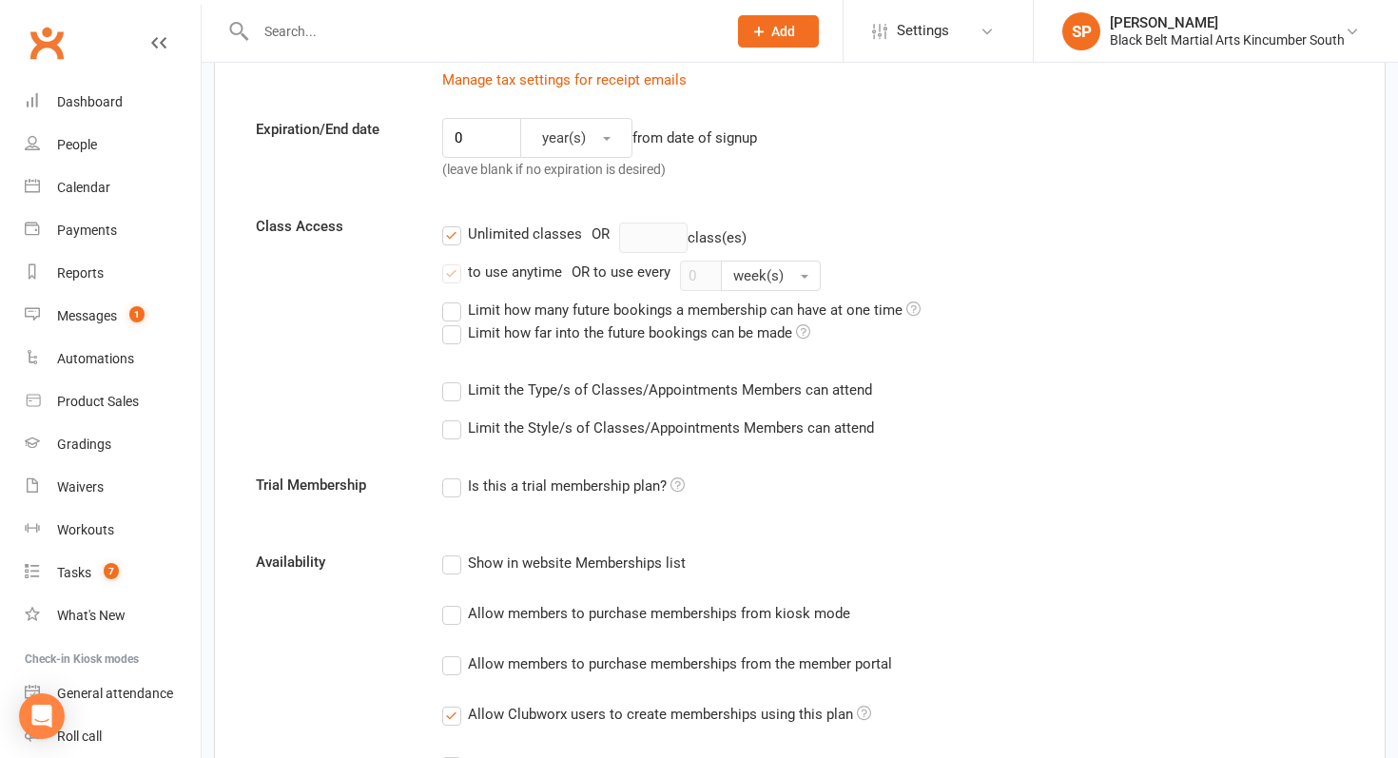
scroll to position [502, 0]
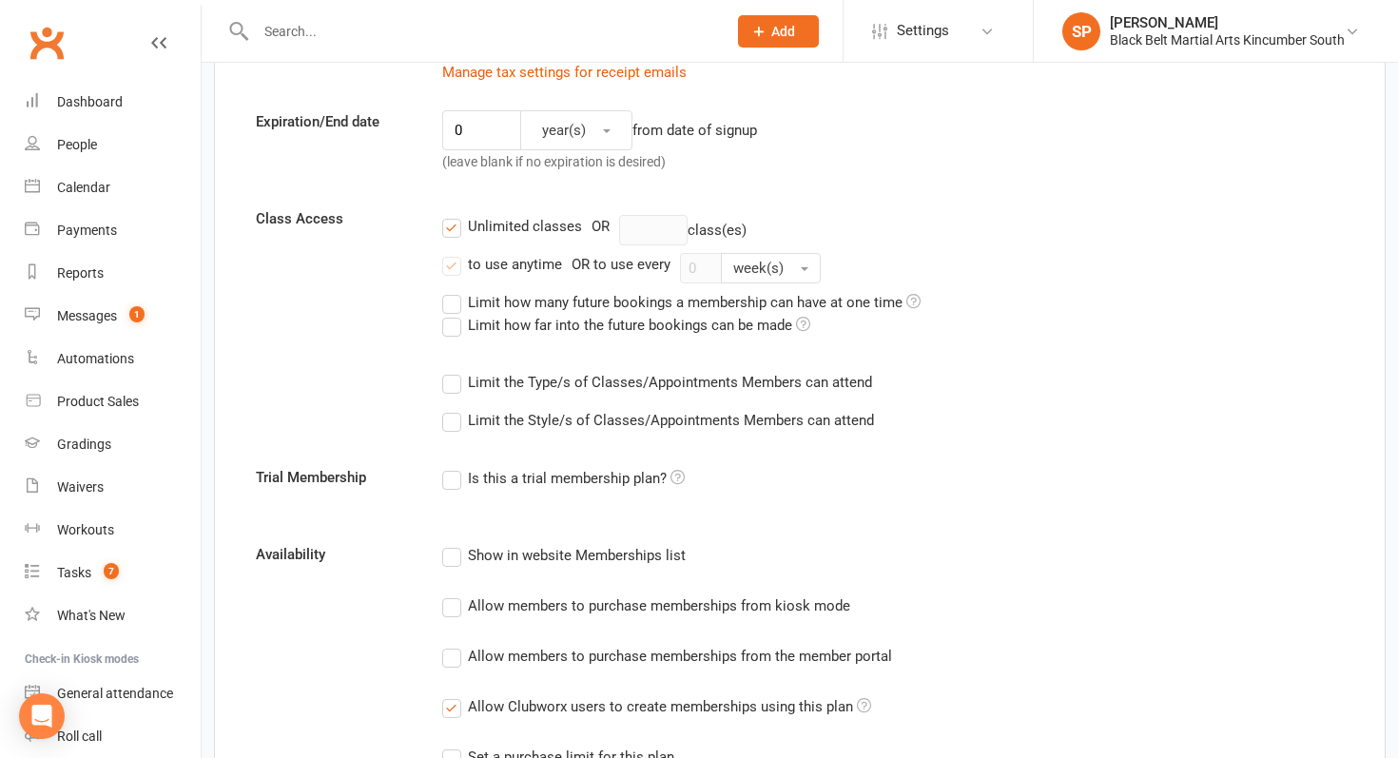
click at [660, 387] on label "Limit the Type/s of Classes/Appointments Members can attend" at bounding box center [657, 382] width 430 height 23
click at [455, 371] on input "Limit the Type/s of Classes/Appointments Members can attend" at bounding box center [448, 371] width 12 height 0
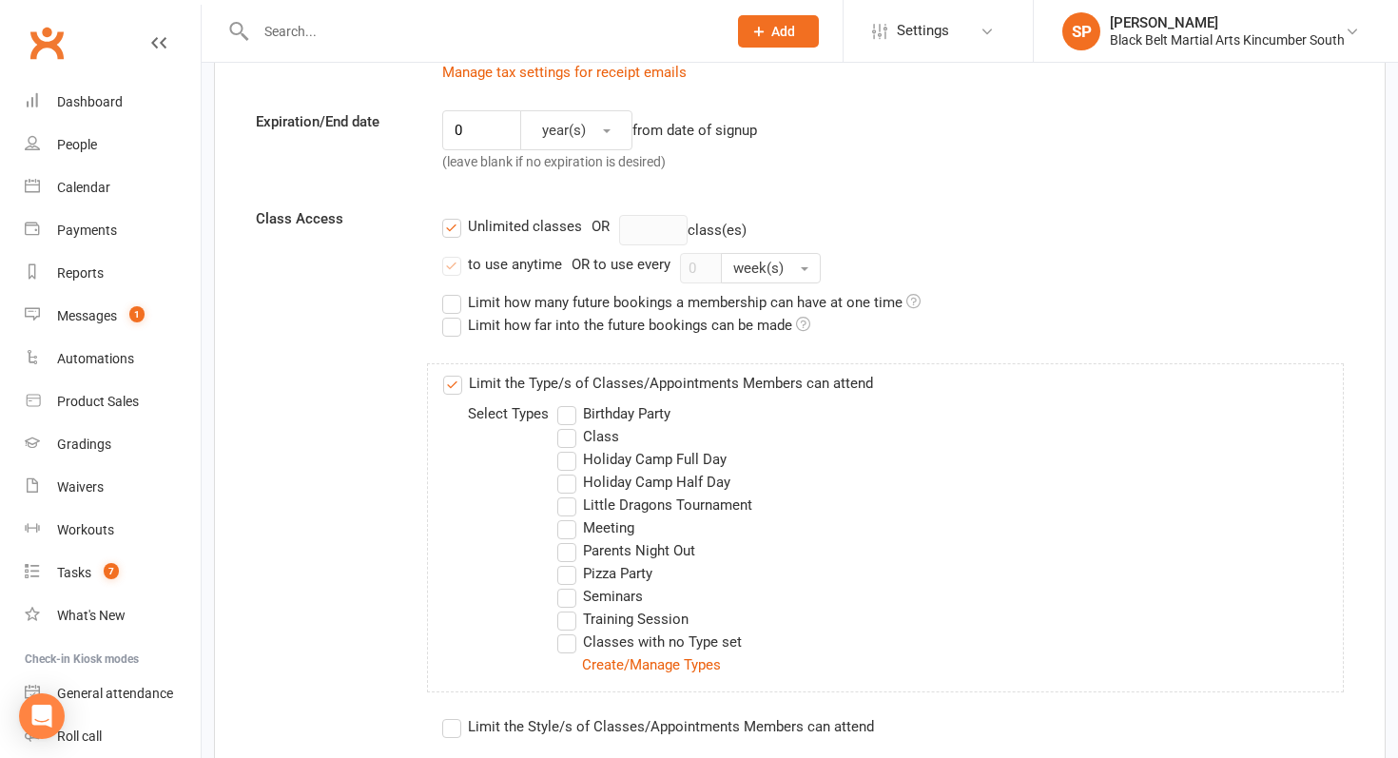
click at [660, 387] on label "Limit the Type/s of Classes/Appointments Members can attend" at bounding box center [658, 383] width 430 height 23
click at [456, 372] on input "Limit the Type/s of Classes/Appointments Members can attend" at bounding box center [449, 372] width 12 height 0
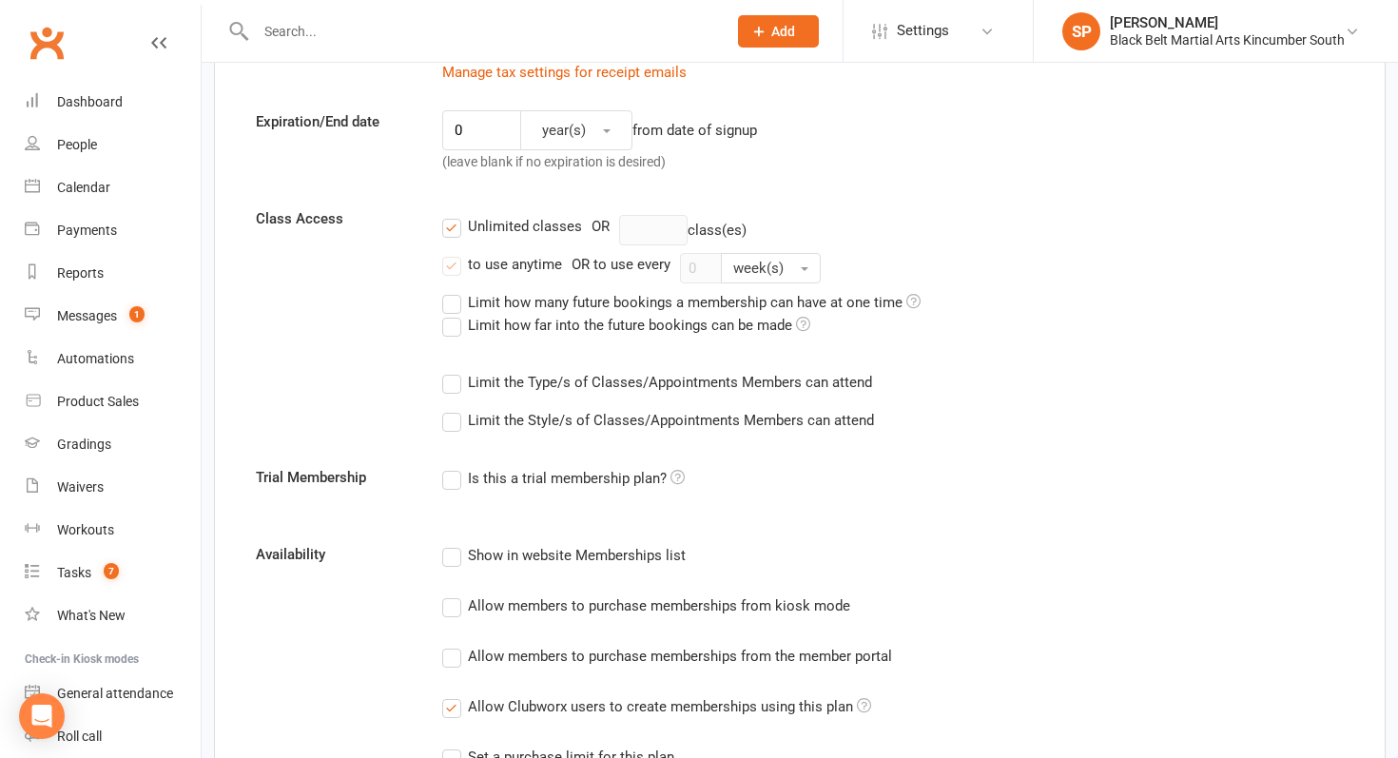
click at [568, 417] on label "Limit the Style/s of Classes/Appointments Members can attend" at bounding box center [658, 420] width 432 height 23
click at [455, 409] on input "Limit the Style/s of Classes/Appointments Members can attend" at bounding box center [448, 409] width 12 height 0
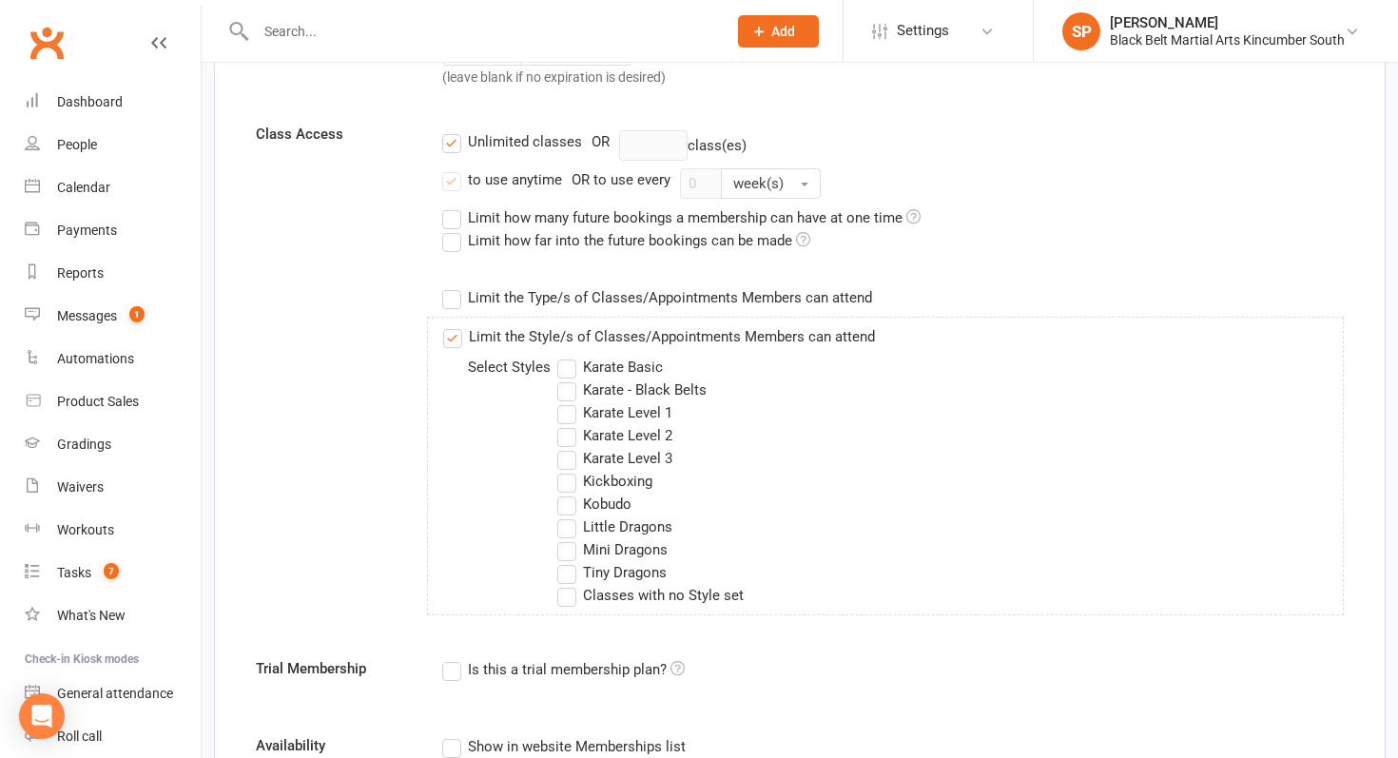
scroll to position [588, 0]
click at [573, 526] on label "Little Dragons" at bounding box center [614, 526] width 115 height 23
click at [570, 515] on input "Little Dragons" at bounding box center [563, 515] width 12 height 0
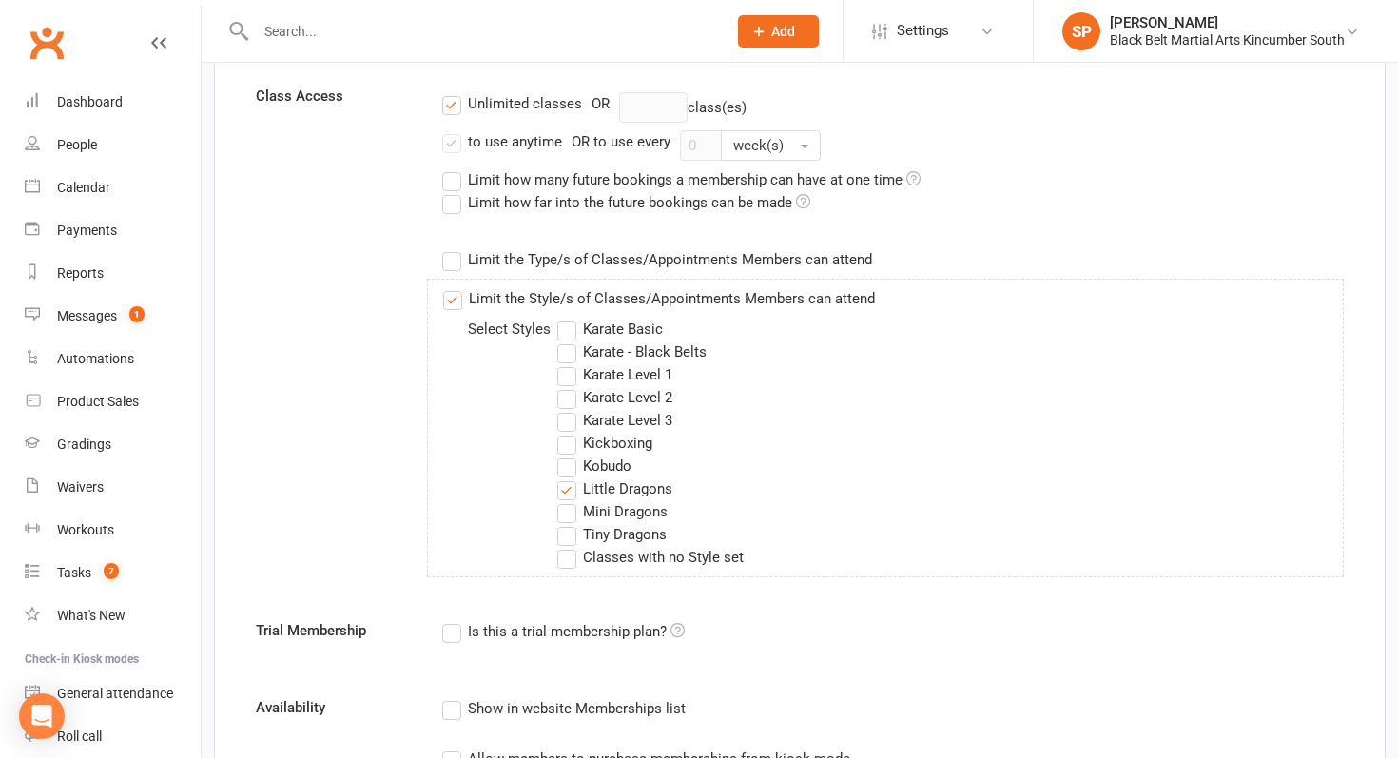
scroll to position [627, 0]
click at [569, 518] on label "Mini Dragons" at bounding box center [612, 509] width 110 height 23
click at [569, 498] on input "Mini Dragons" at bounding box center [563, 498] width 12 height 0
click at [569, 532] on label "Tiny Dragons" at bounding box center [611, 532] width 109 height 23
click at [569, 521] on input "Tiny Dragons" at bounding box center [563, 521] width 12 height 0
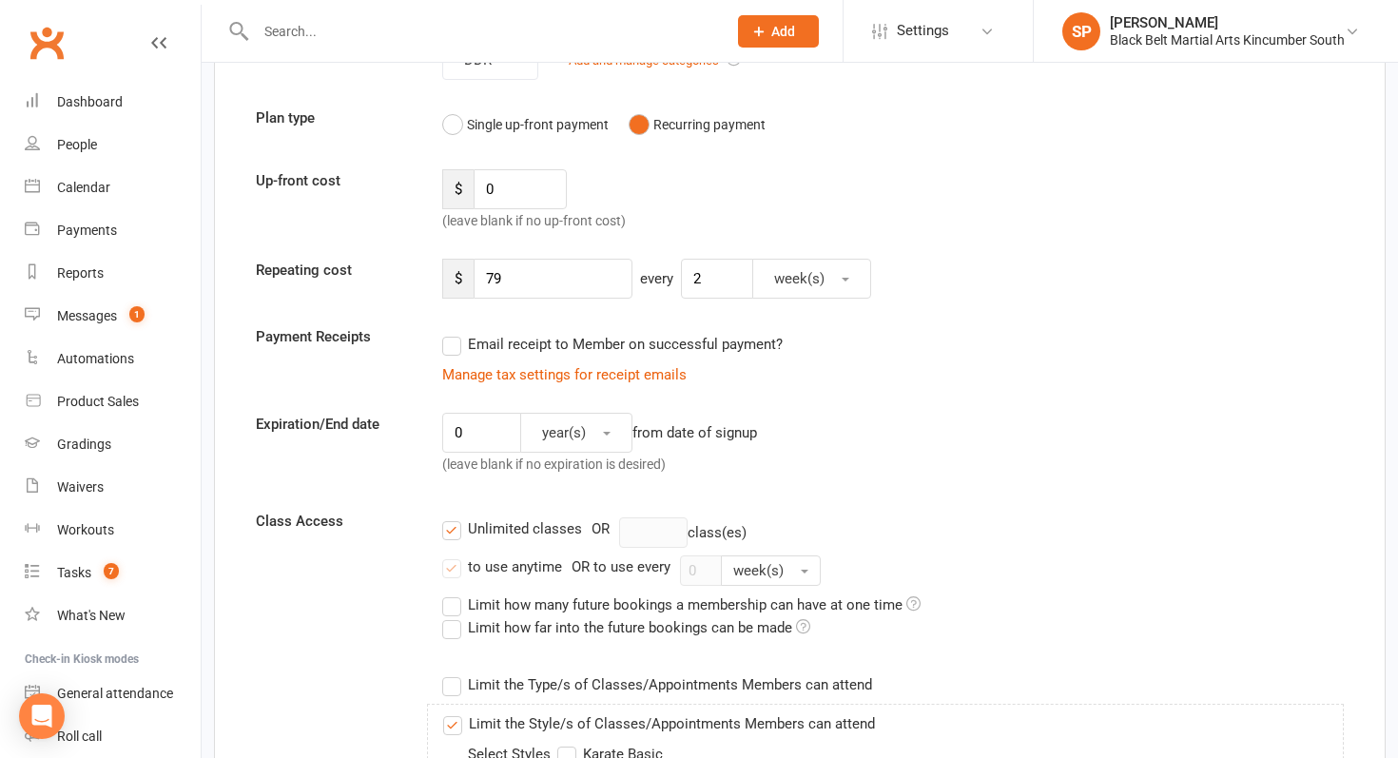
scroll to position [189, 0]
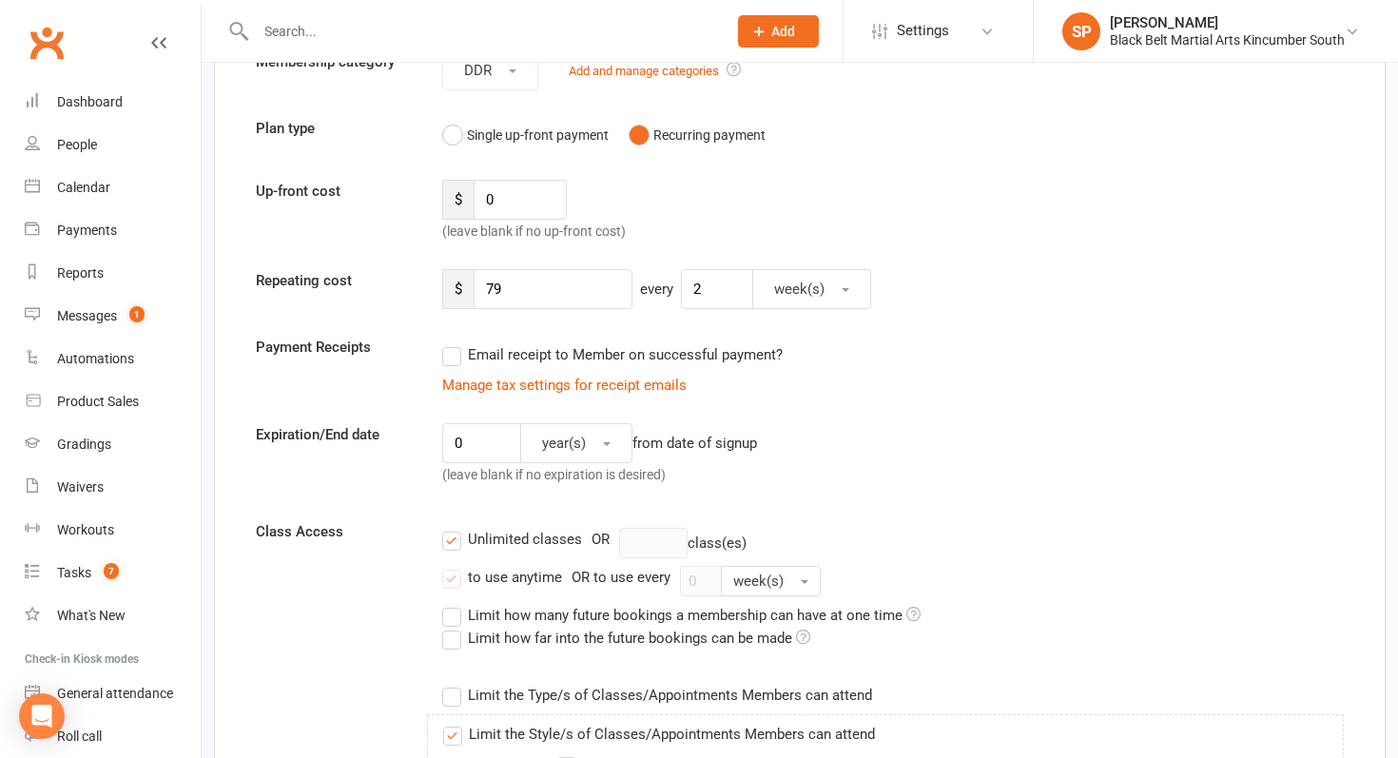
click at [485, 540] on div "Unlimited classes" at bounding box center [525, 538] width 114 height 20
click at [455, 528] on input "Unlimited classes" at bounding box center [448, 528] width 12 height 0
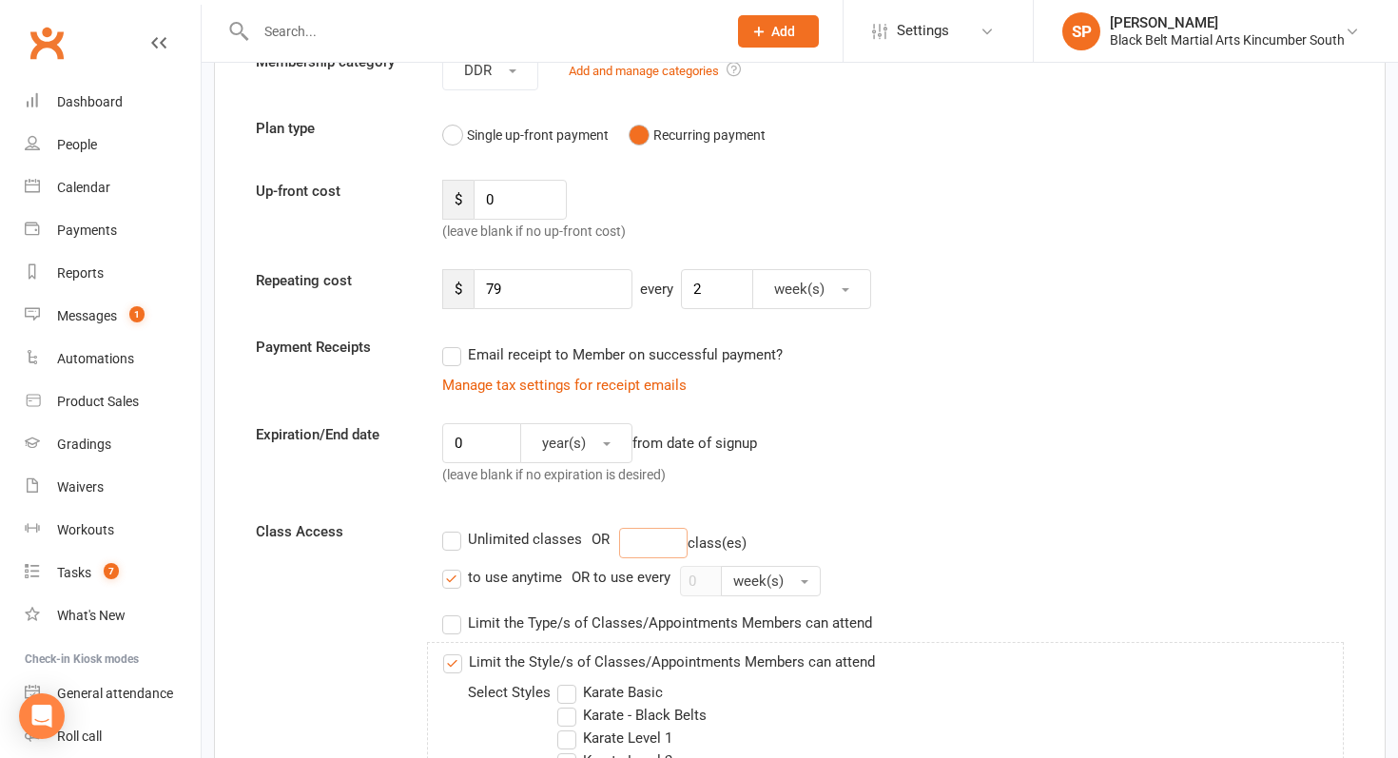
click at [637, 544] on input "number" at bounding box center [653, 543] width 68 height 30
type input "2"
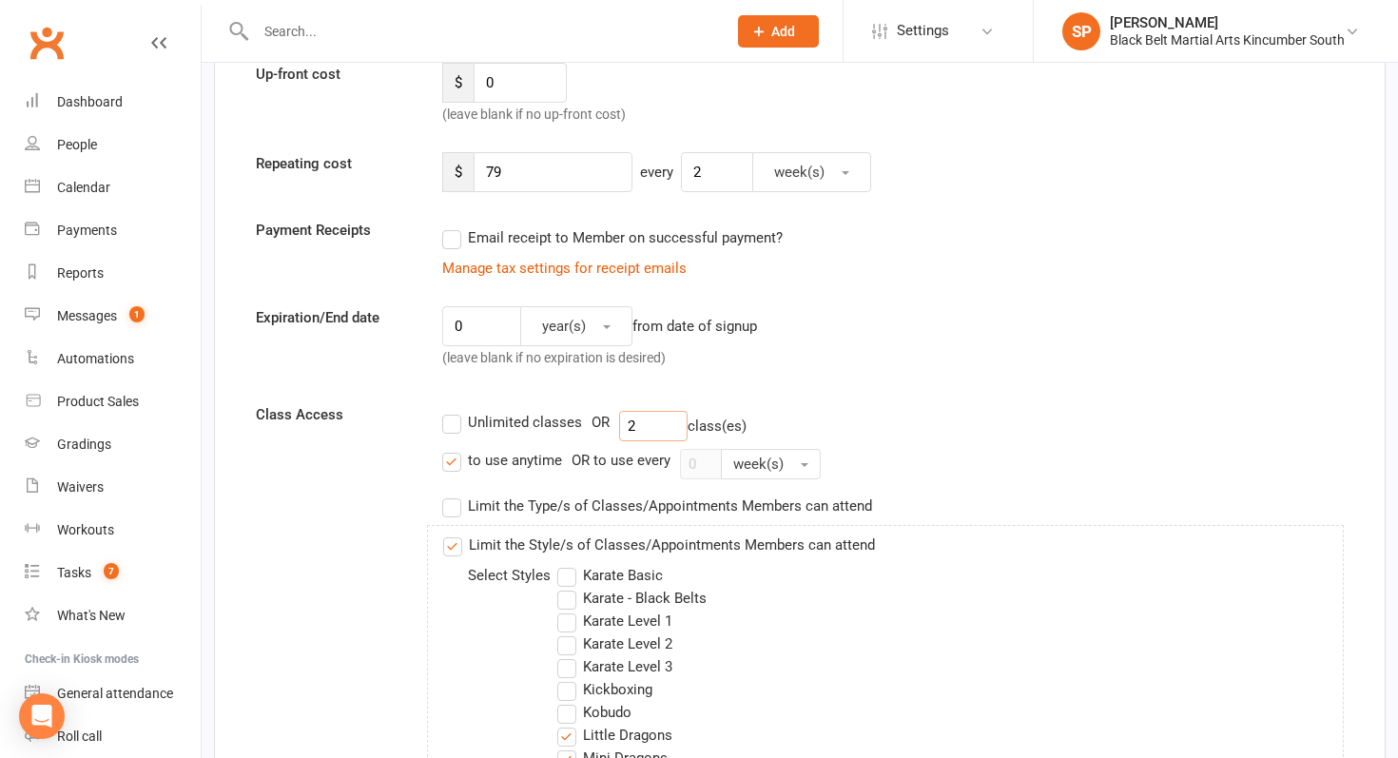
scroll to position [308, 0]
click at [445, 471] on div "to use anytime OR to use every 0 week(s)" at bounding box center [893, 462] width 902 height 30
click at [451, 466] on label "to use anytime" at bounding box center [502, 458] width 120 height 23
click at [451, 447] on input "to use anytime" at bounding box center [448, 447] width 12 height 0
drag, startPoint x: 708, startPoint y: 466, endPoint x: 649, endPoint y: 466, distance: 59.0
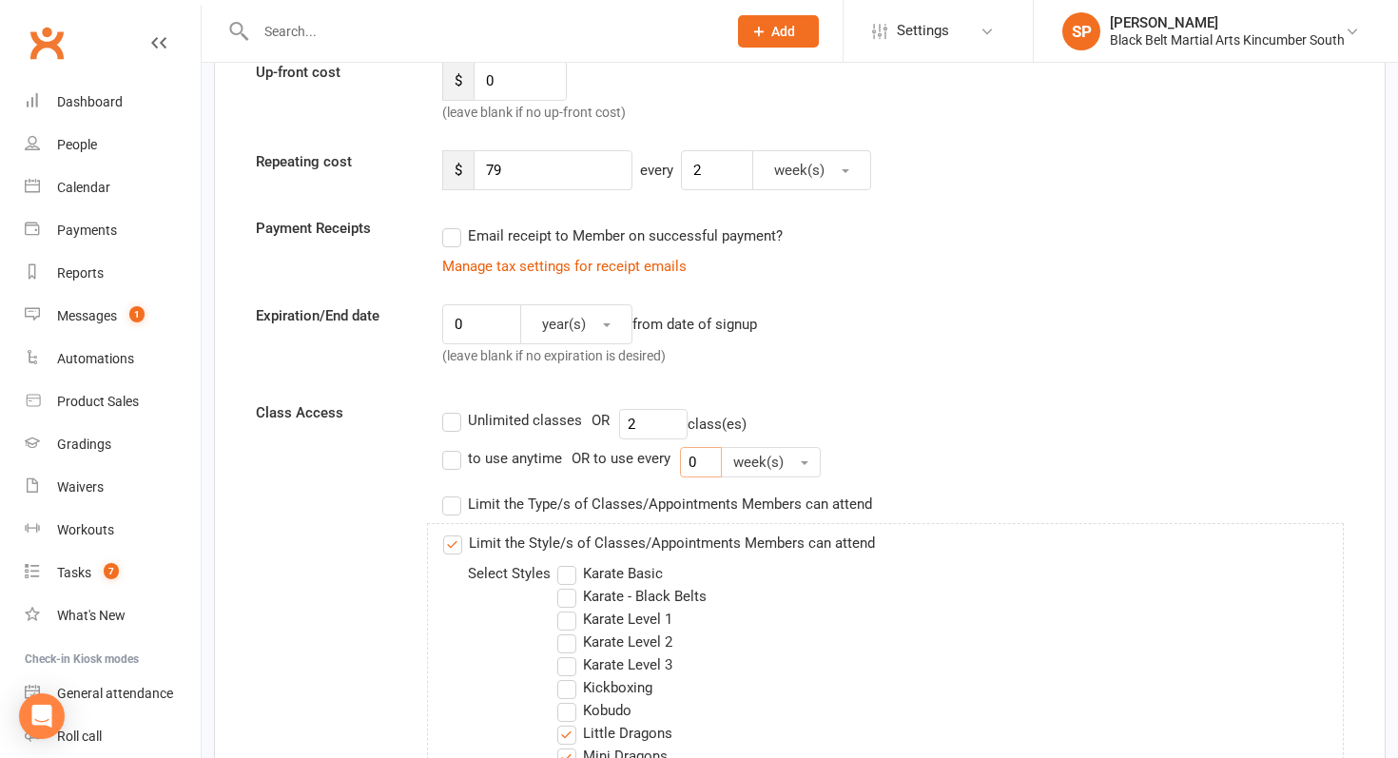
click at [649, 466] on div "to use anytime OR to use every 0 week(s)" at bounding box center [893, 462] width 902 height 30
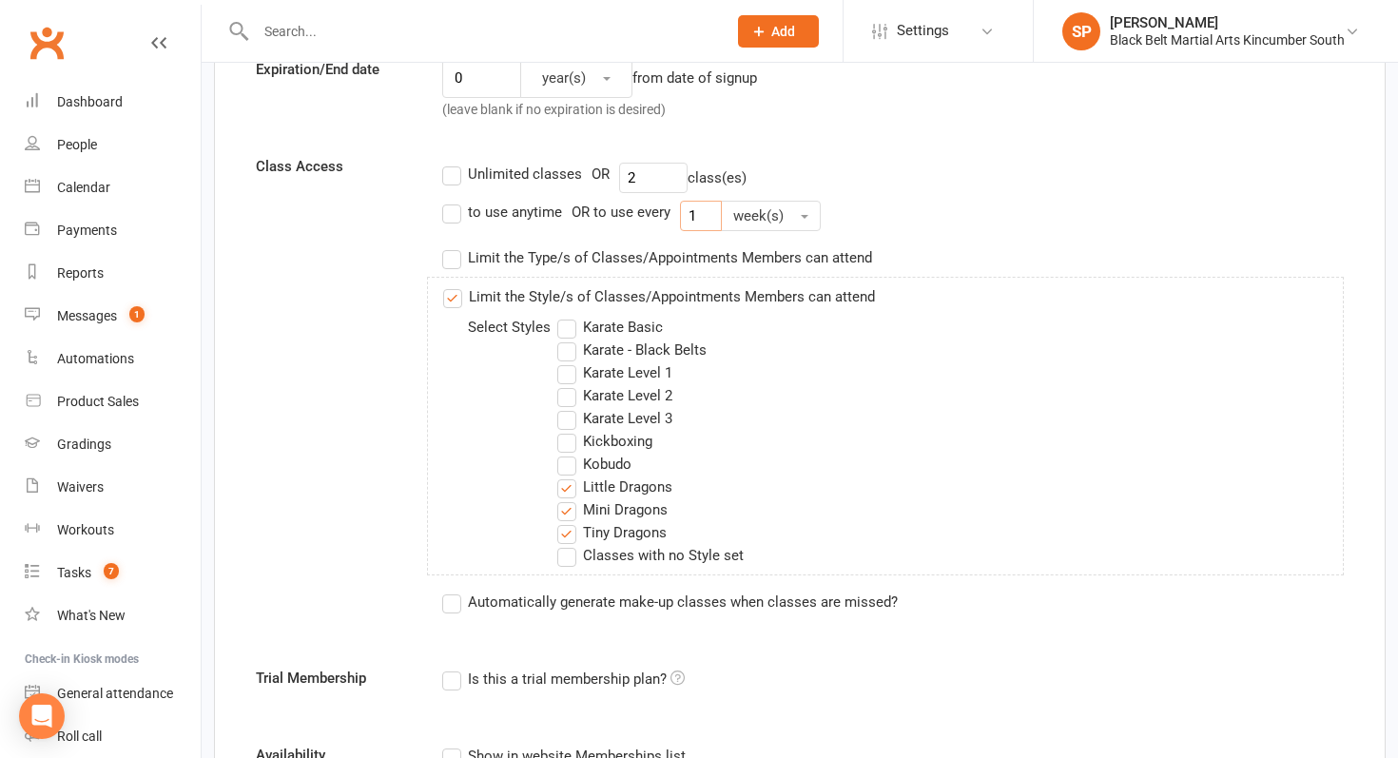
scroll to position [594, 0]
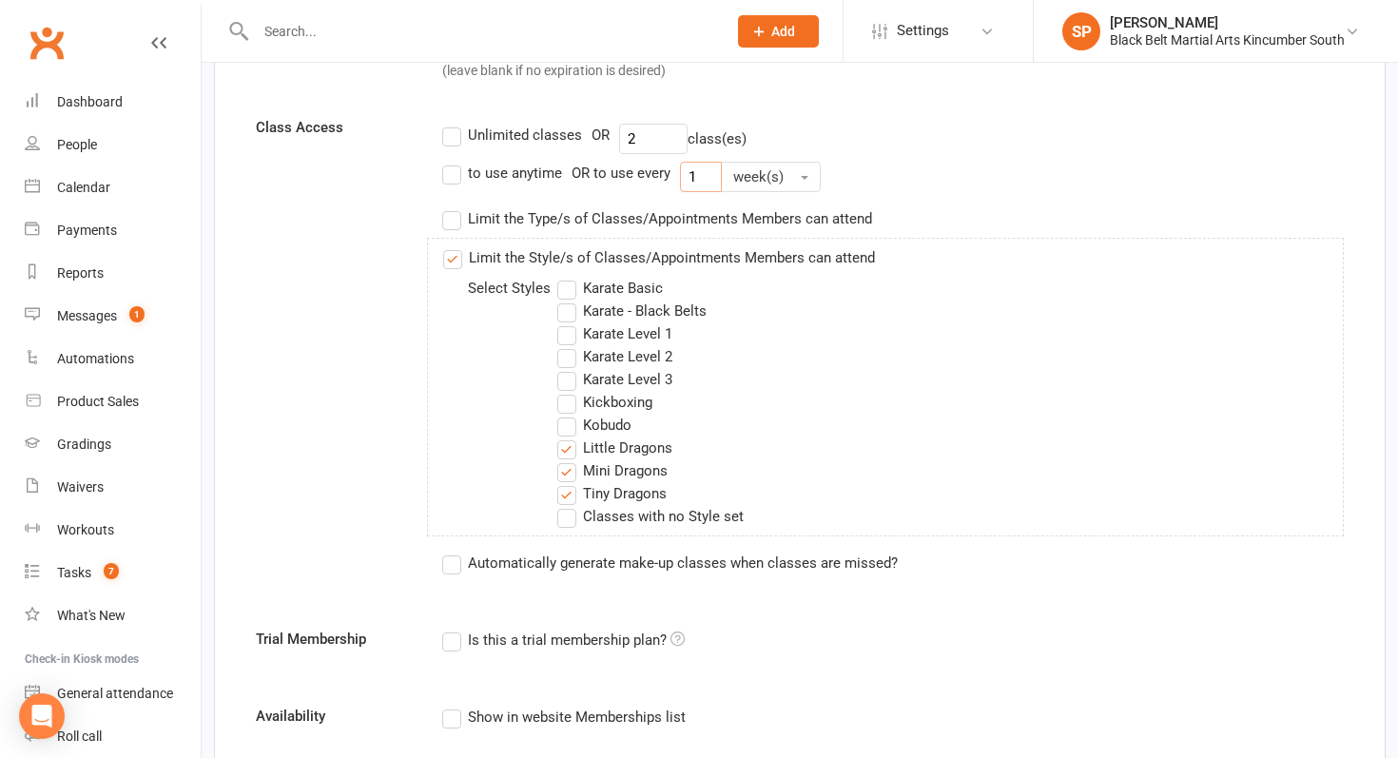
type input "1"
click at [497, 557] on label "Automatically generate make-up classes when classes are missed?" at bounding box center [670, 563] width 456 height 23
click at [455, 552] on input "Automatically generate make-up classes when classes are missed?" at bounding box center [448, 552] width 12 height 0
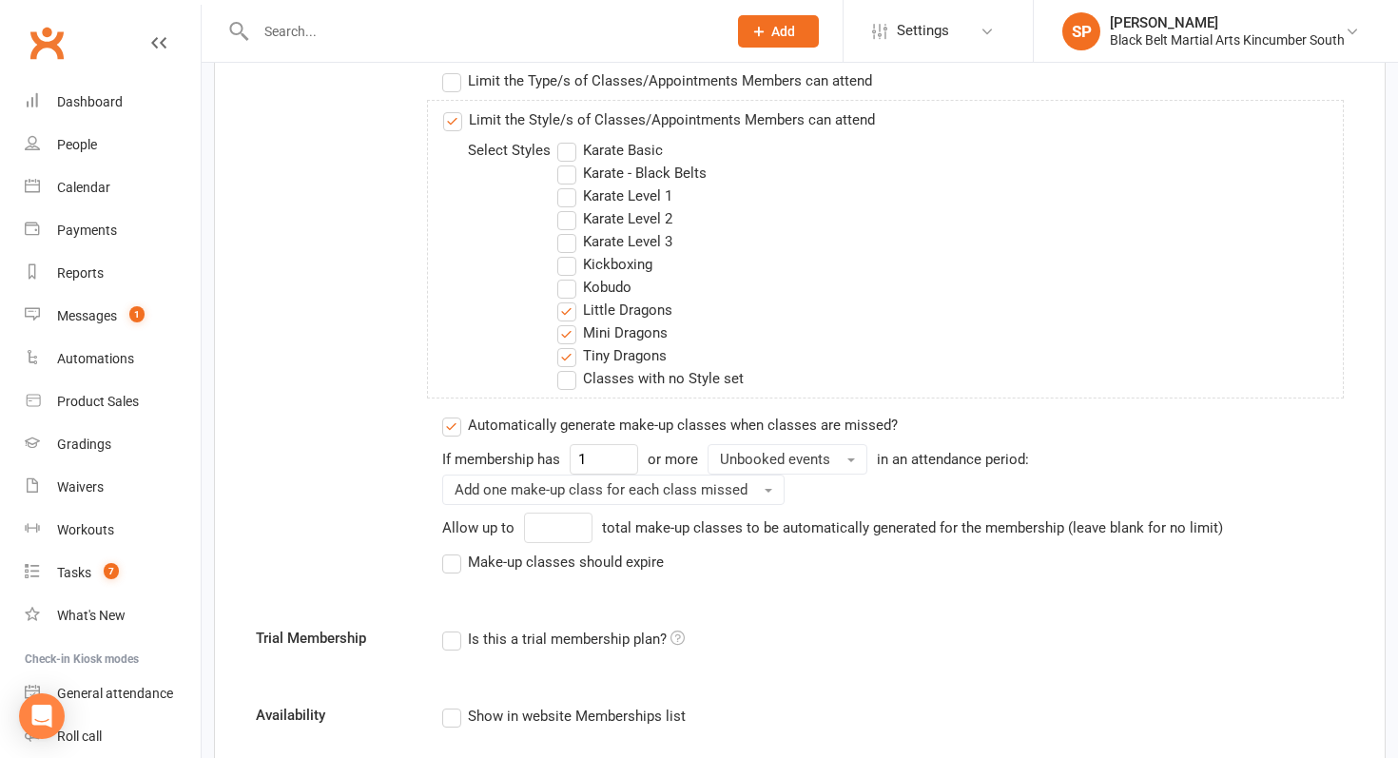
scroll to position [736, 0]
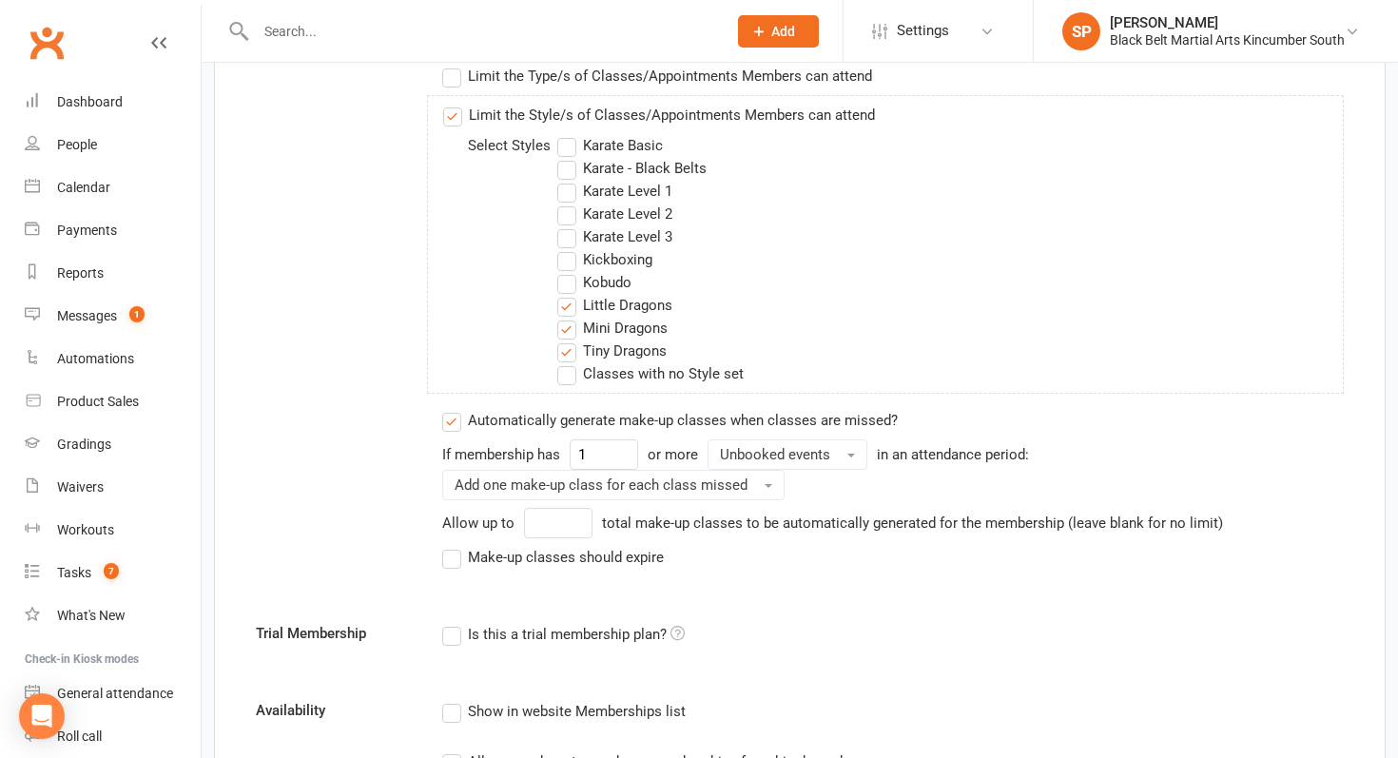
click at [480, 557] on label "Make-up classes should expire" at bounding box center [553, 557] width 222 height 23
click at [455, 546] on input "Make-up classes should expire" at bounding box center [448, 546] width 12 height 0
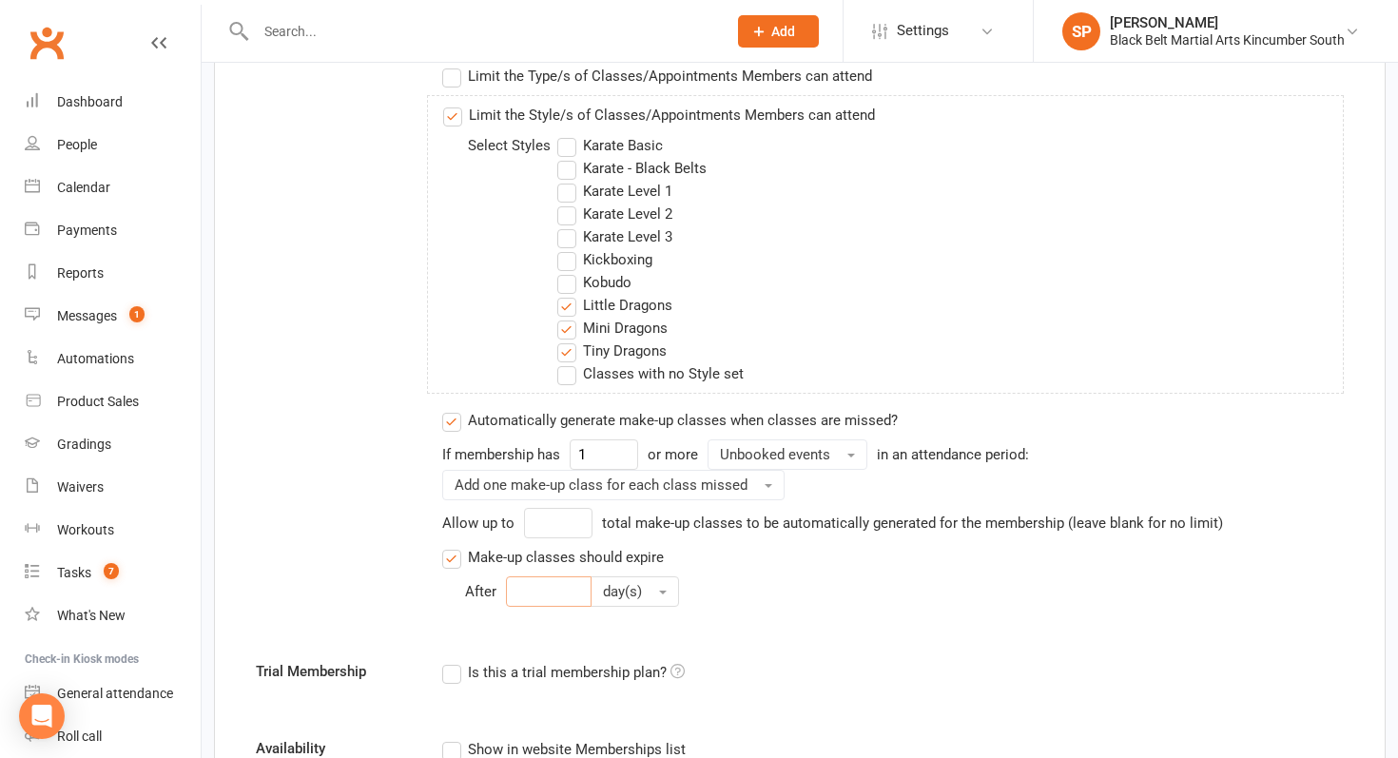
click at [548, 598] on input "number" at bounding box center [549, 591] width 86 height 30
type input "365"
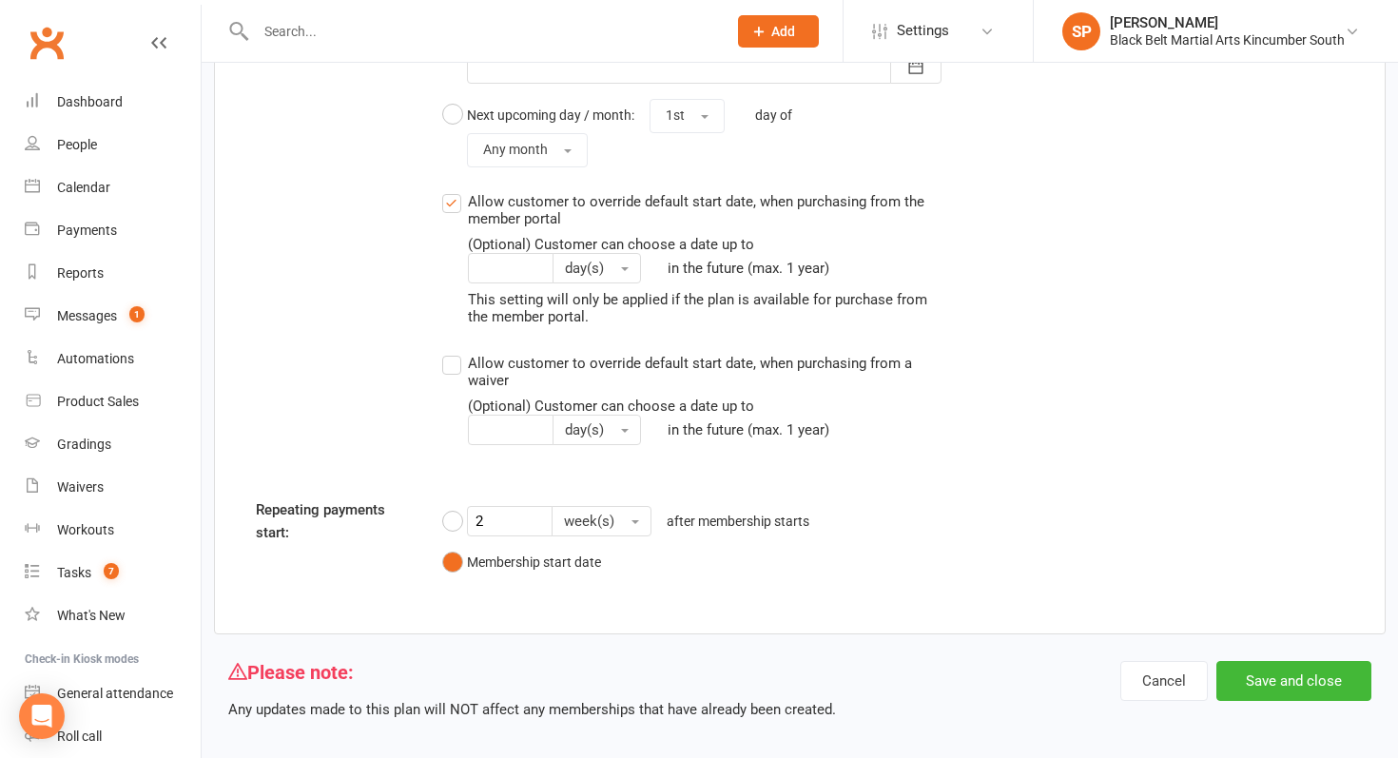
scroll to position [2230, 0]
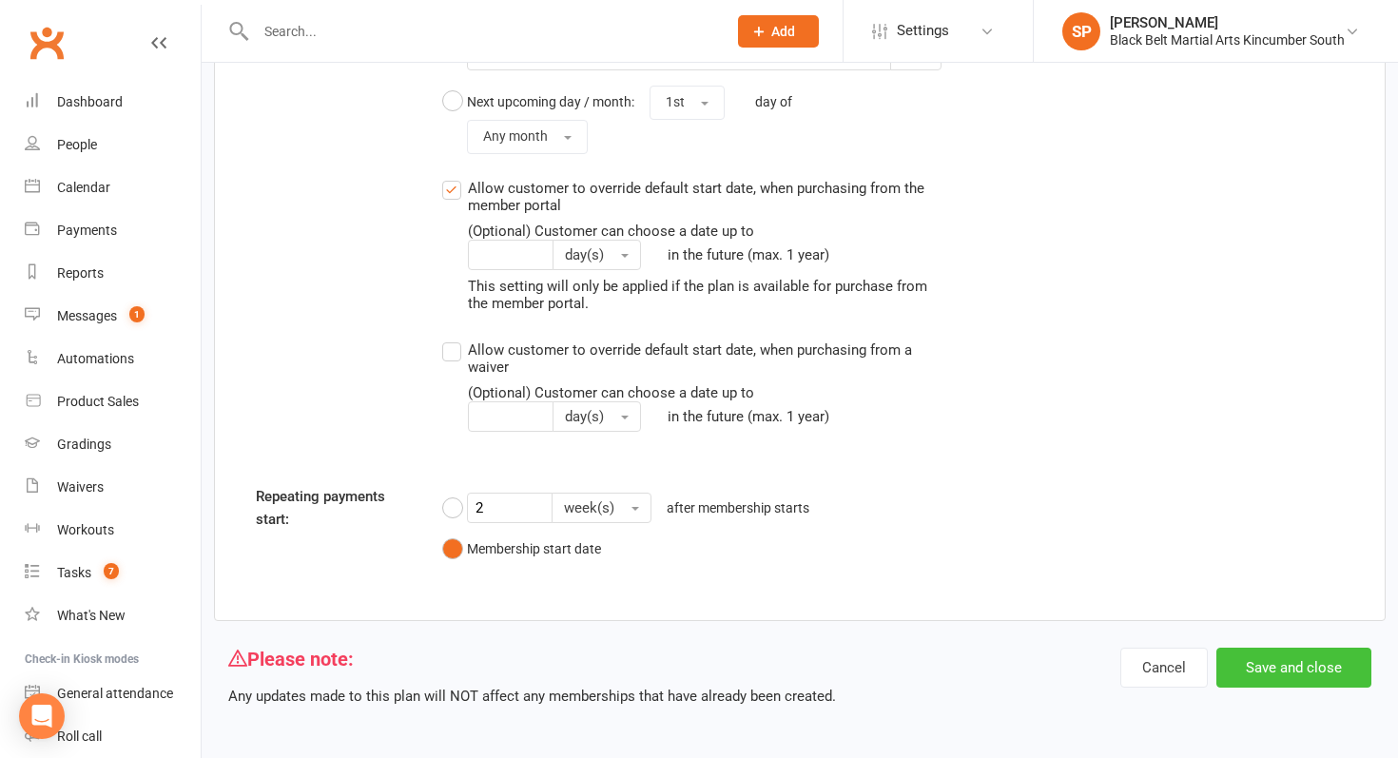
click at [1318, 670] on button "Save and close" at bounding box center [1294, 668] width 155 height 40
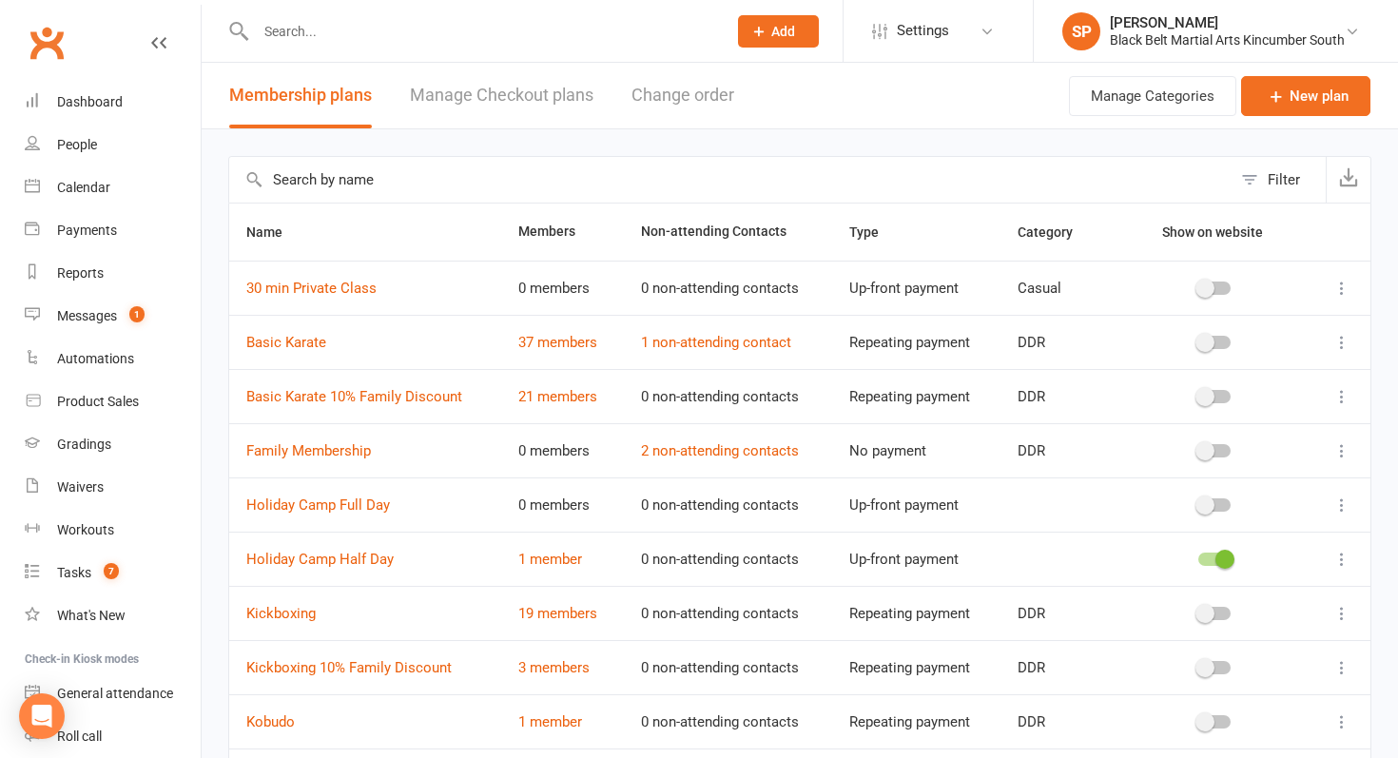
click at [591, 24] on input "text" at bounding box center [481, 31] width 463 height 27
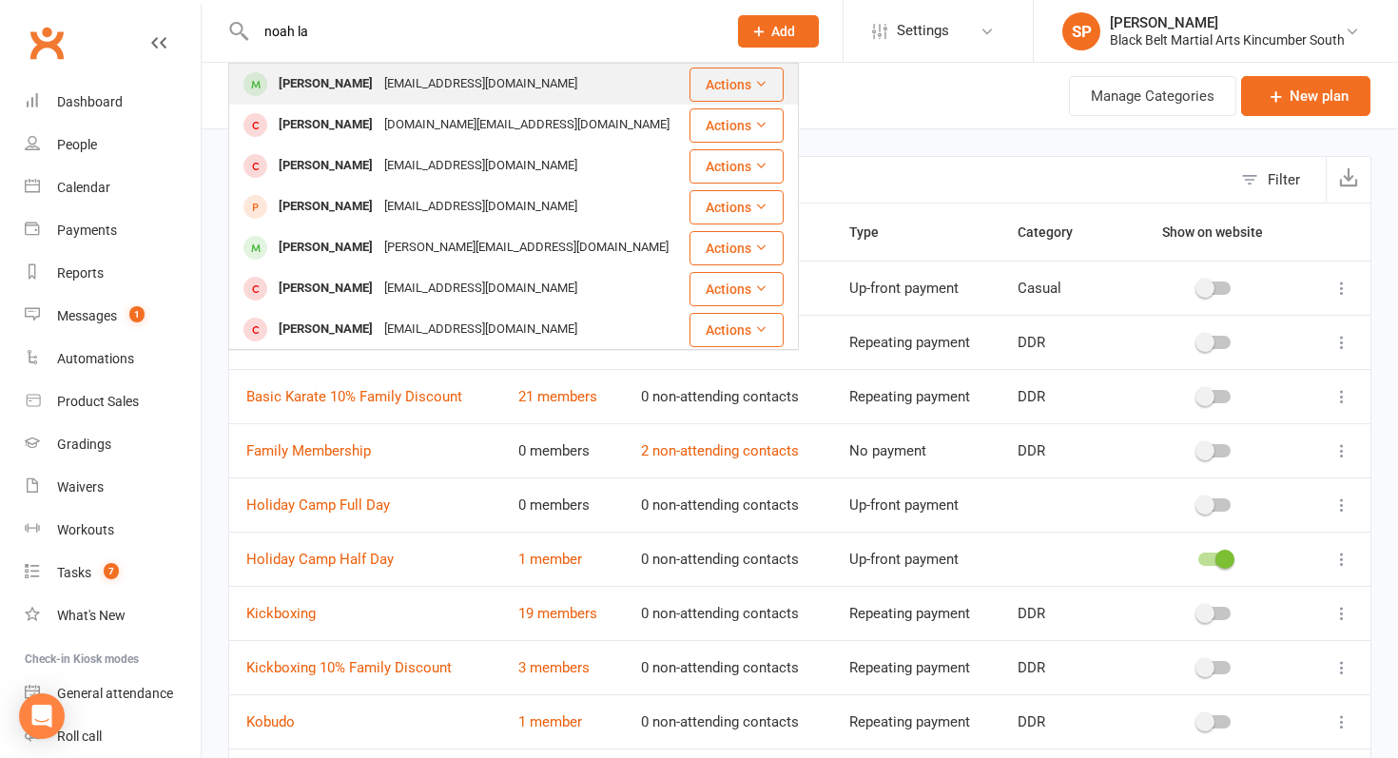
type input "noah la"
click at [292, 84] on div "[PERSON_NAME]" at bounding box center [326, 84] width 106 height 28
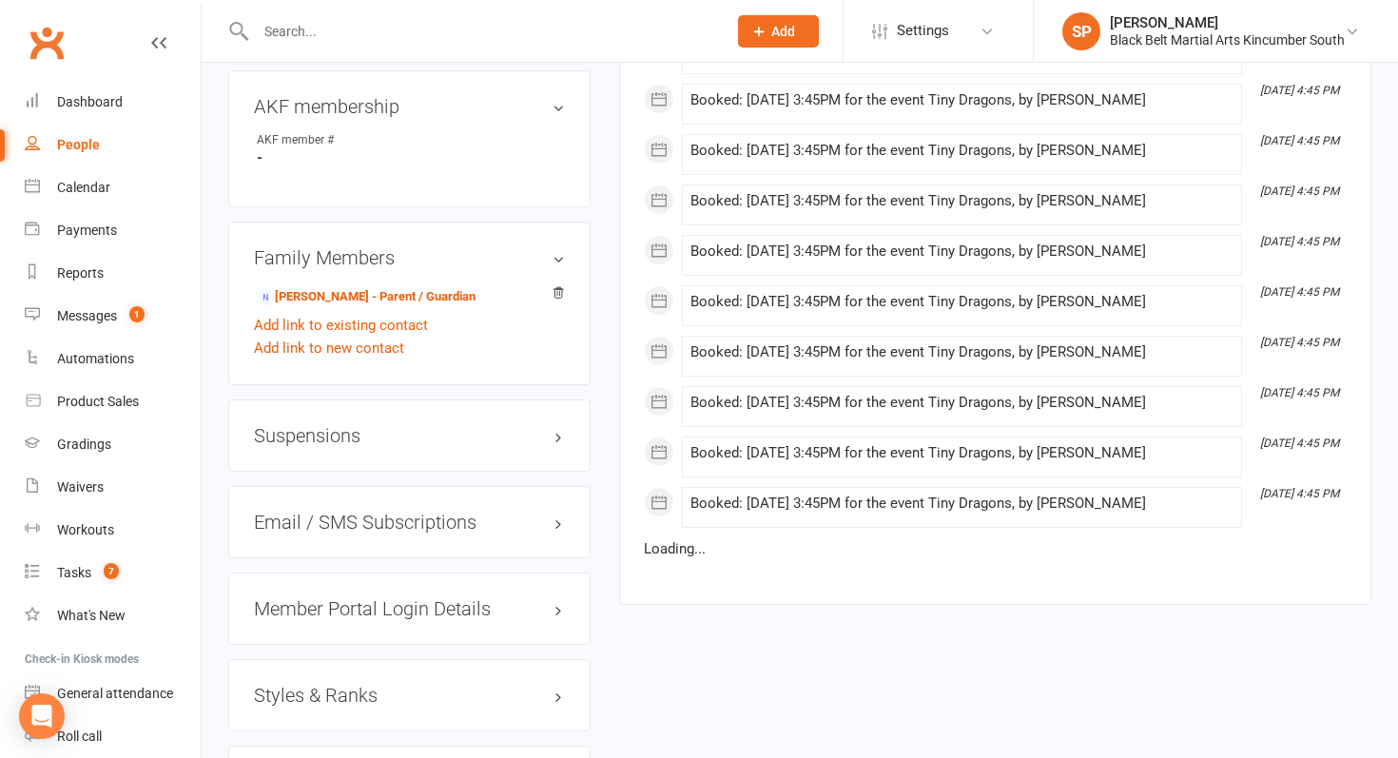
scroll to position [1272, 0]
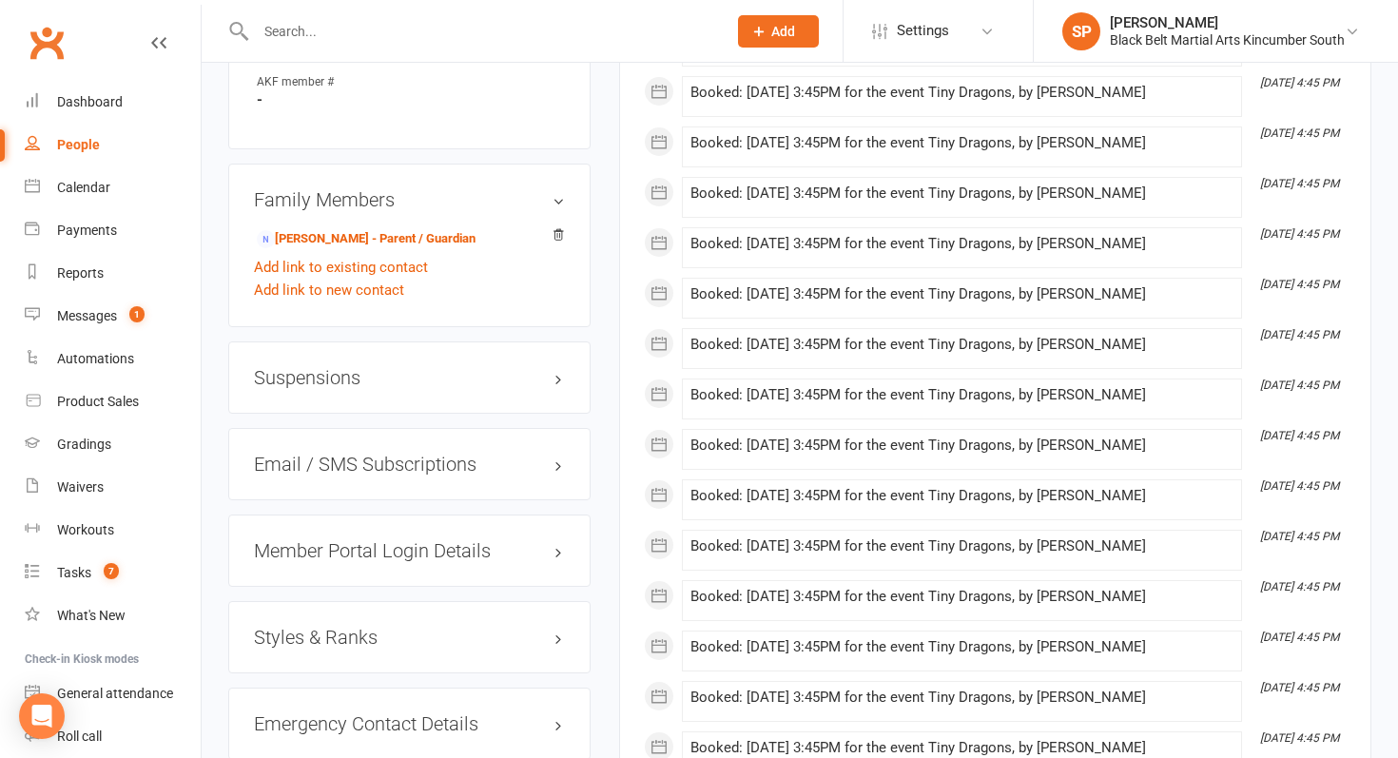
click at [362, 628] on h3 "Styles & Ranks" at bounding box center [409, 637] width 311 height 21
click at [361, 21] on input "text" at bounding box center [481, 31] width 463 height 27
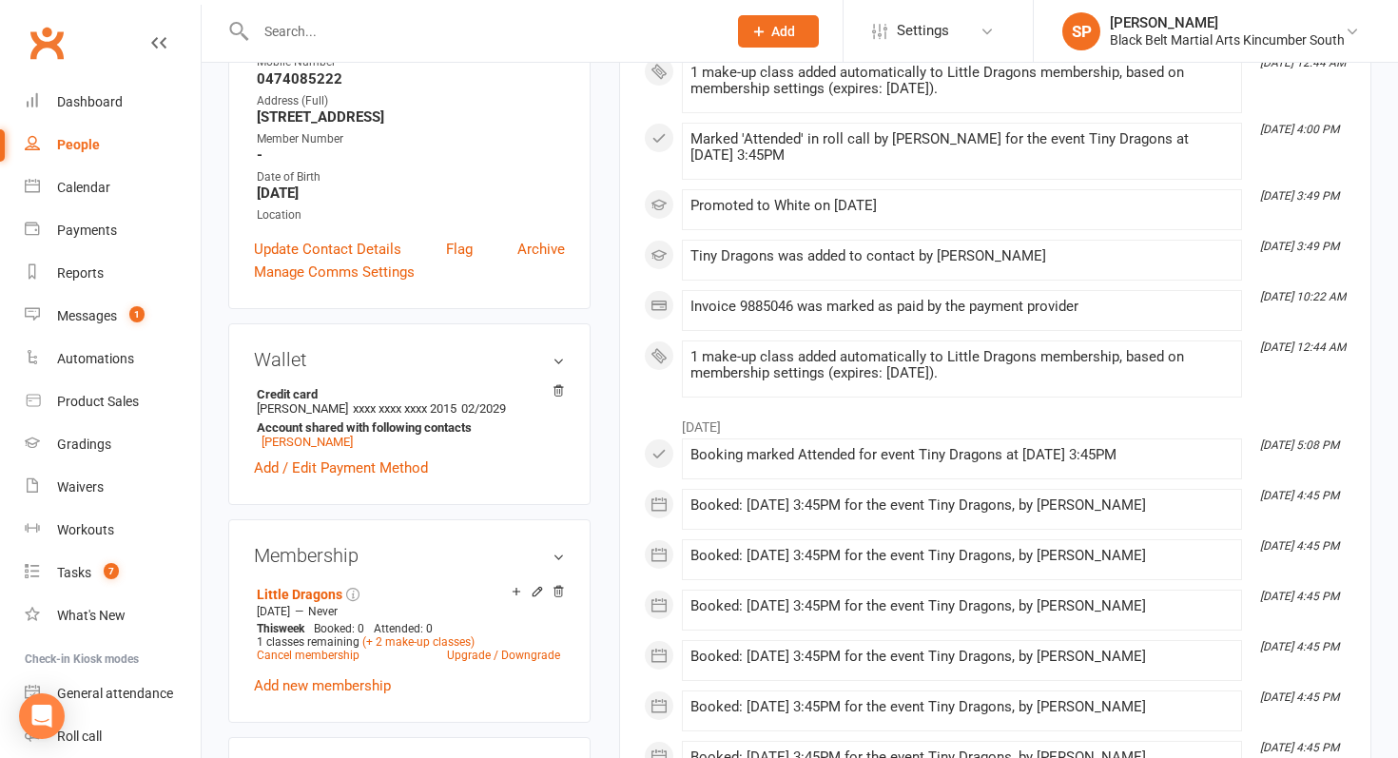
scroll to position [0, 0]
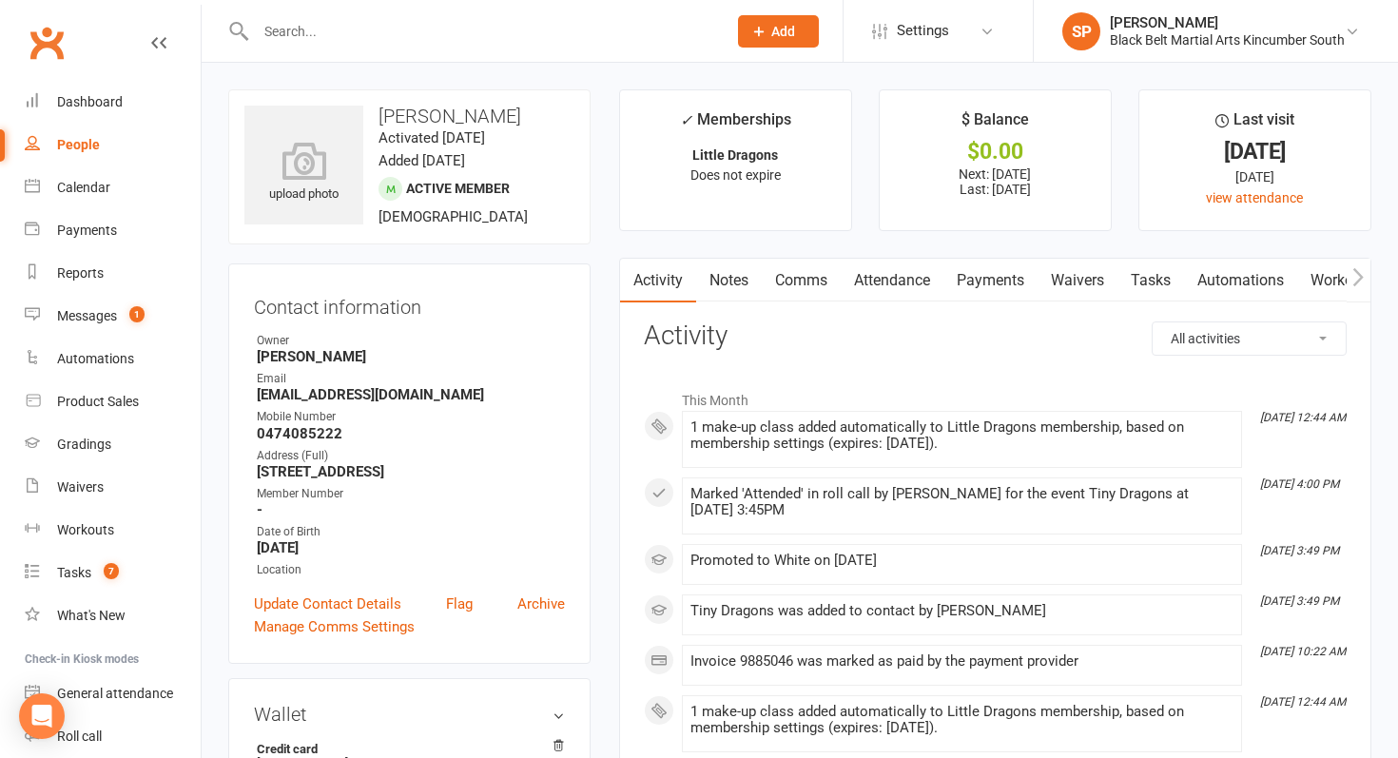
click at [1097, 278] on link "Waivers" at bounding box center [1078, 281] width 80 height 44
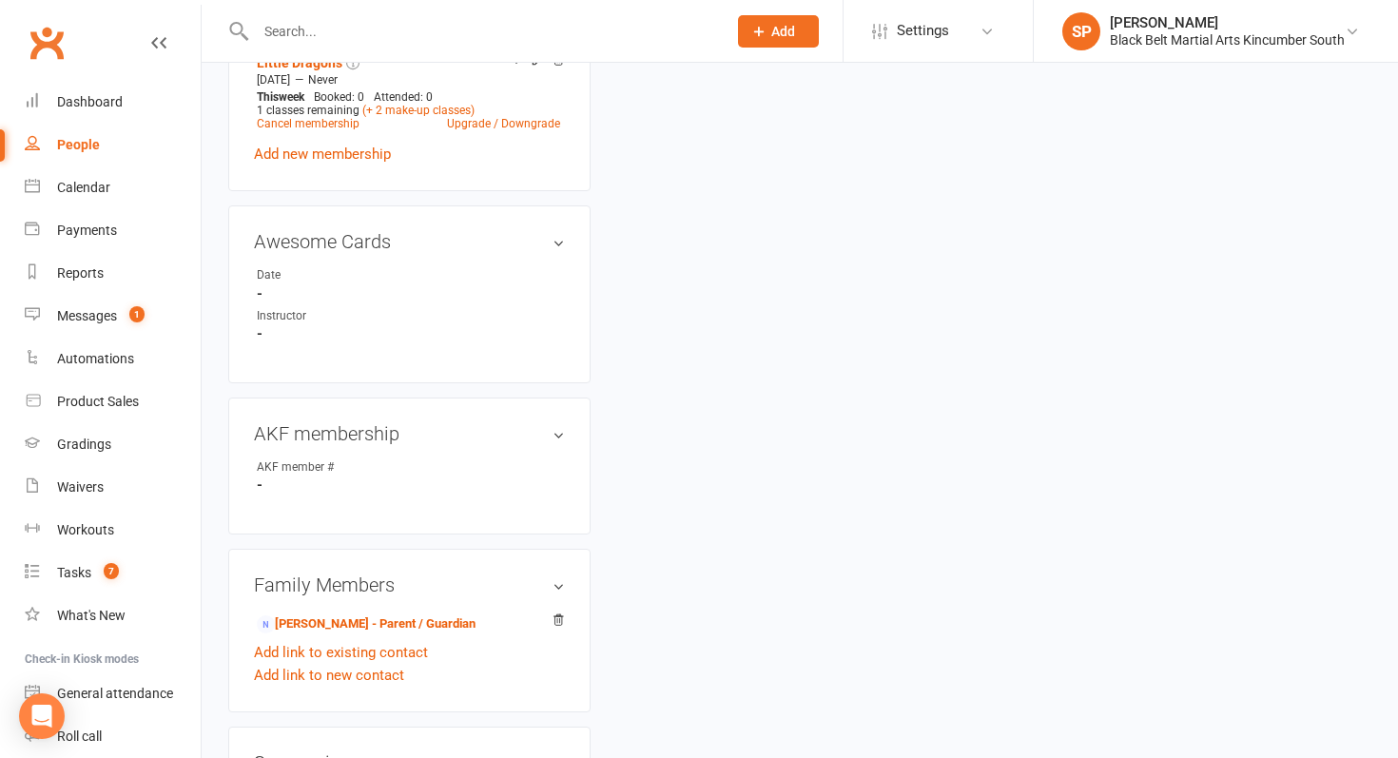
scroll to position [968, 0]
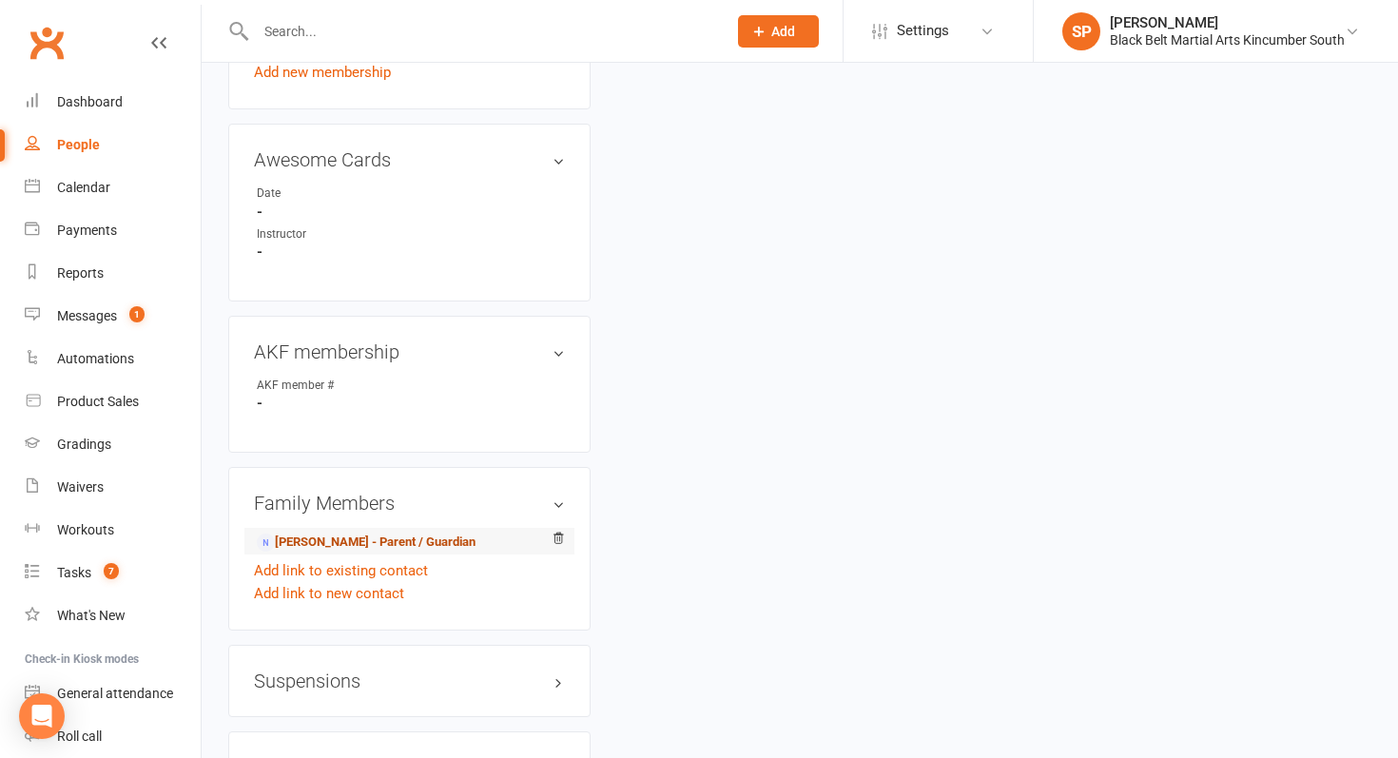
click at [329, 537] on link "[PERSON_NAME] - Parent / Guardian" at bounding box center [366, 543] width 219 height 20
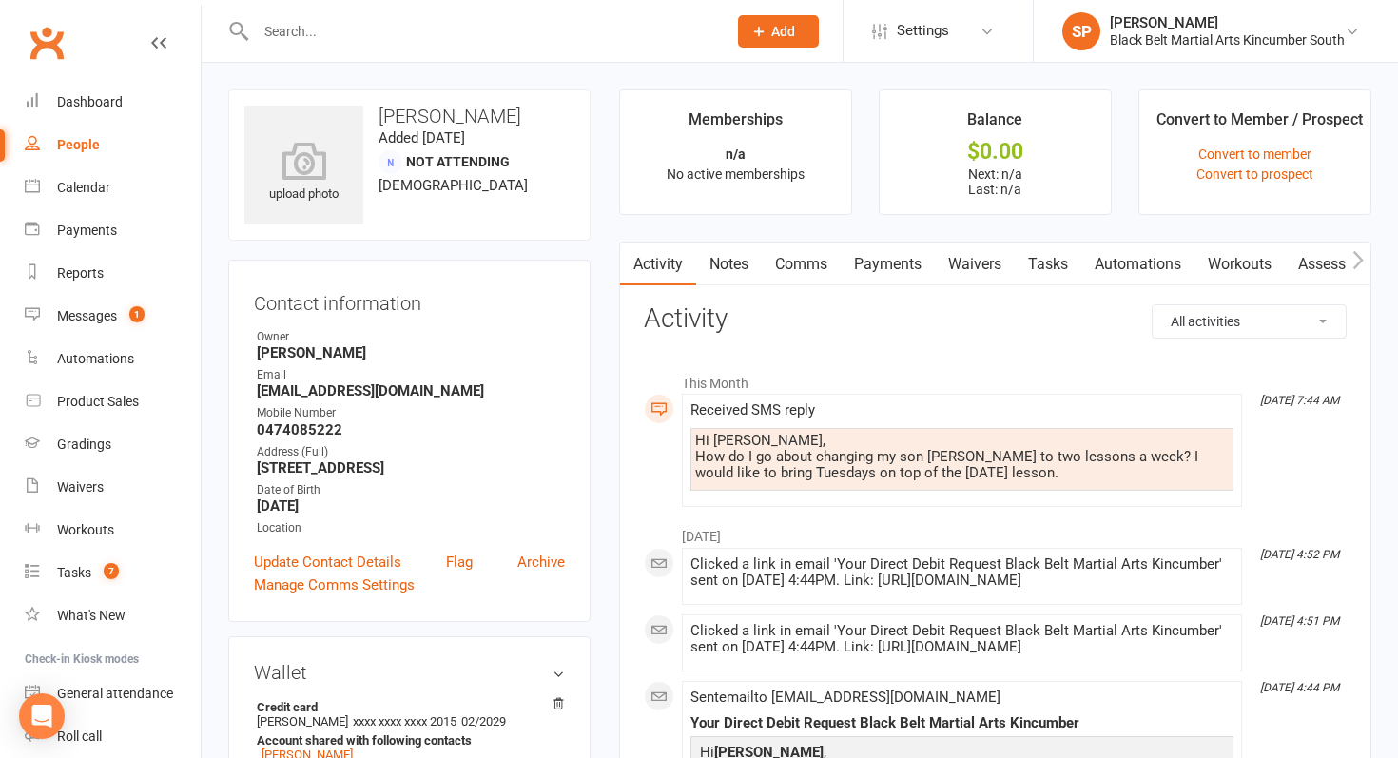
click at [974, 263] on link "Waivers" at bounding box center [975, 265] width 80 height 44
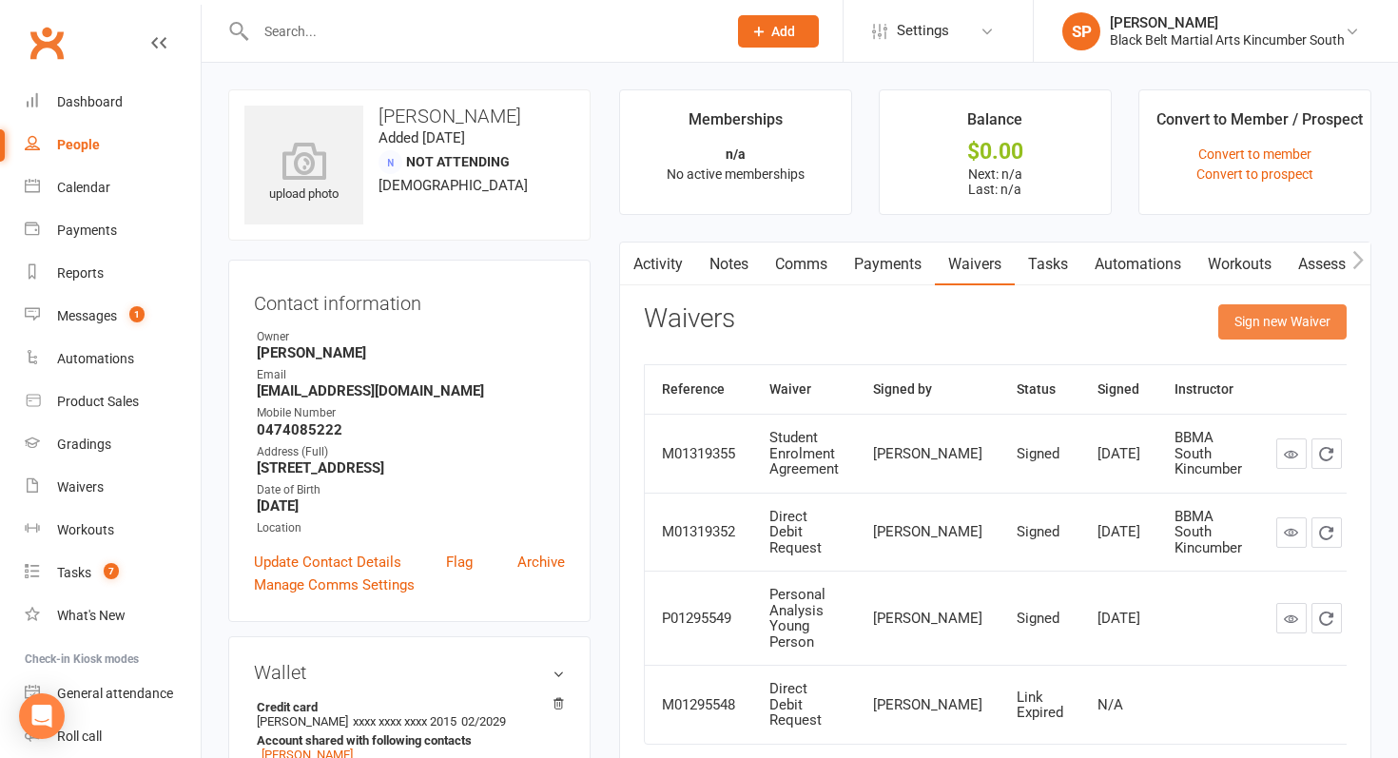
click at [1241, 322] on button "Sign new Waiver" at bounding box center [1283, 321] width 128 height 34
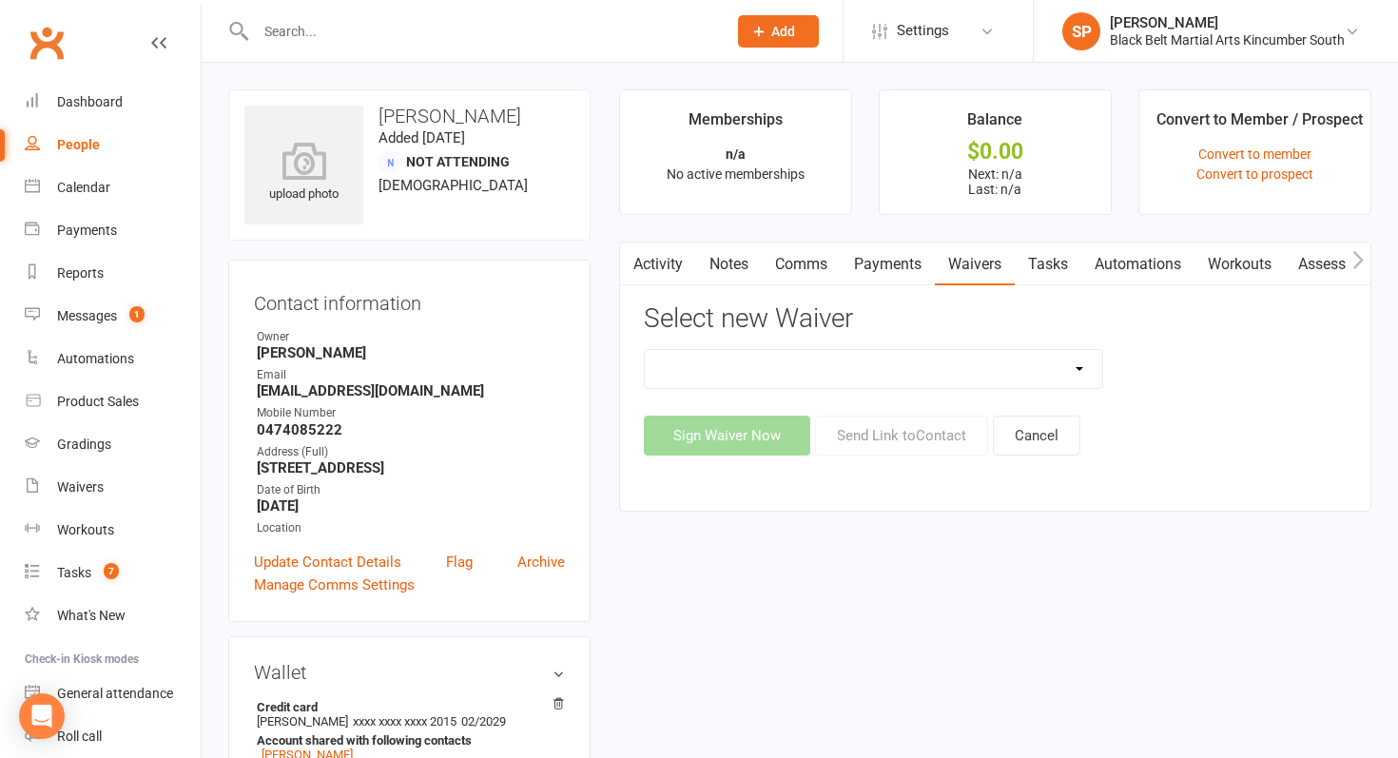
click at [903, 360] on select "Direct Debit Request Festival Enrolment Student Enrolment Agreement" at bounding box center [874, 369] width 458 height 38
select select "11213"
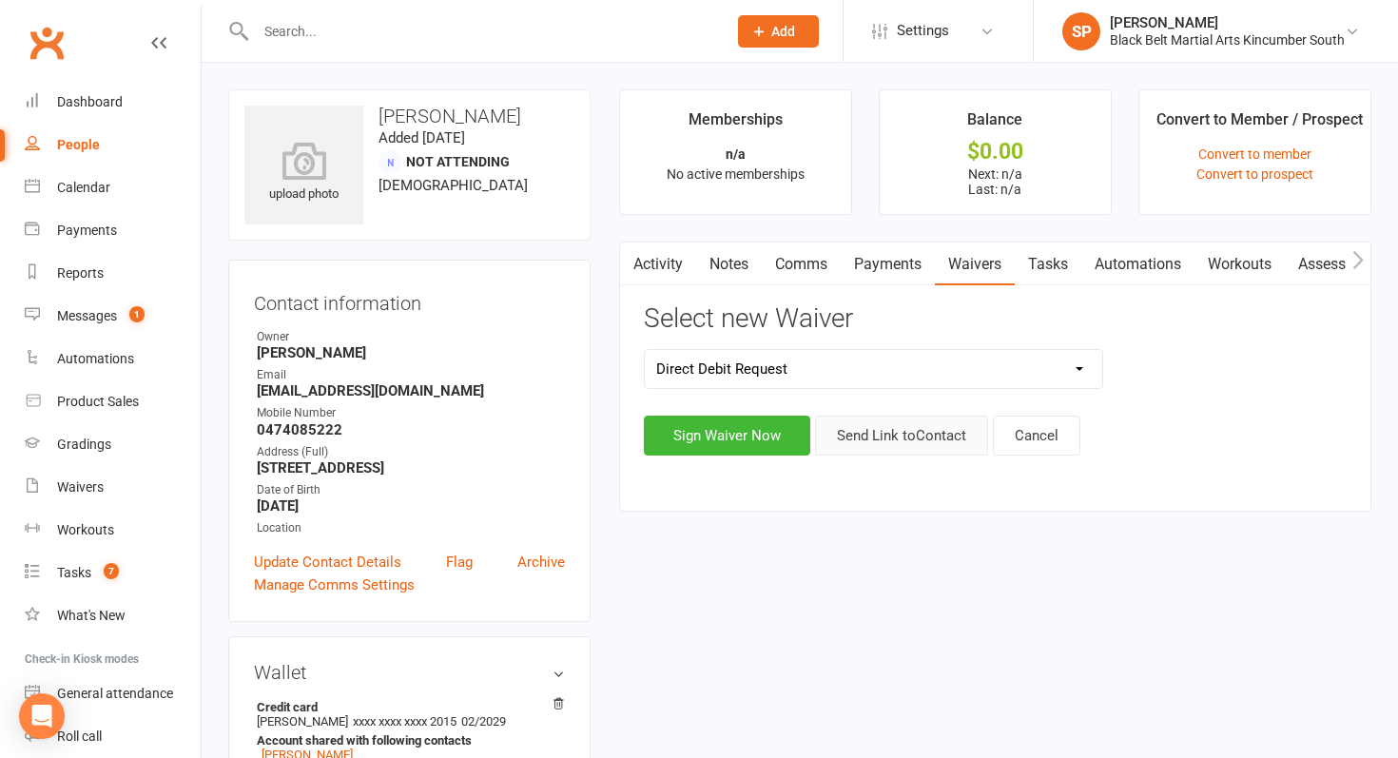
click at [898, 451] on button "Send Link to Contact" at bounding box center [901, 436] width 173 height 40
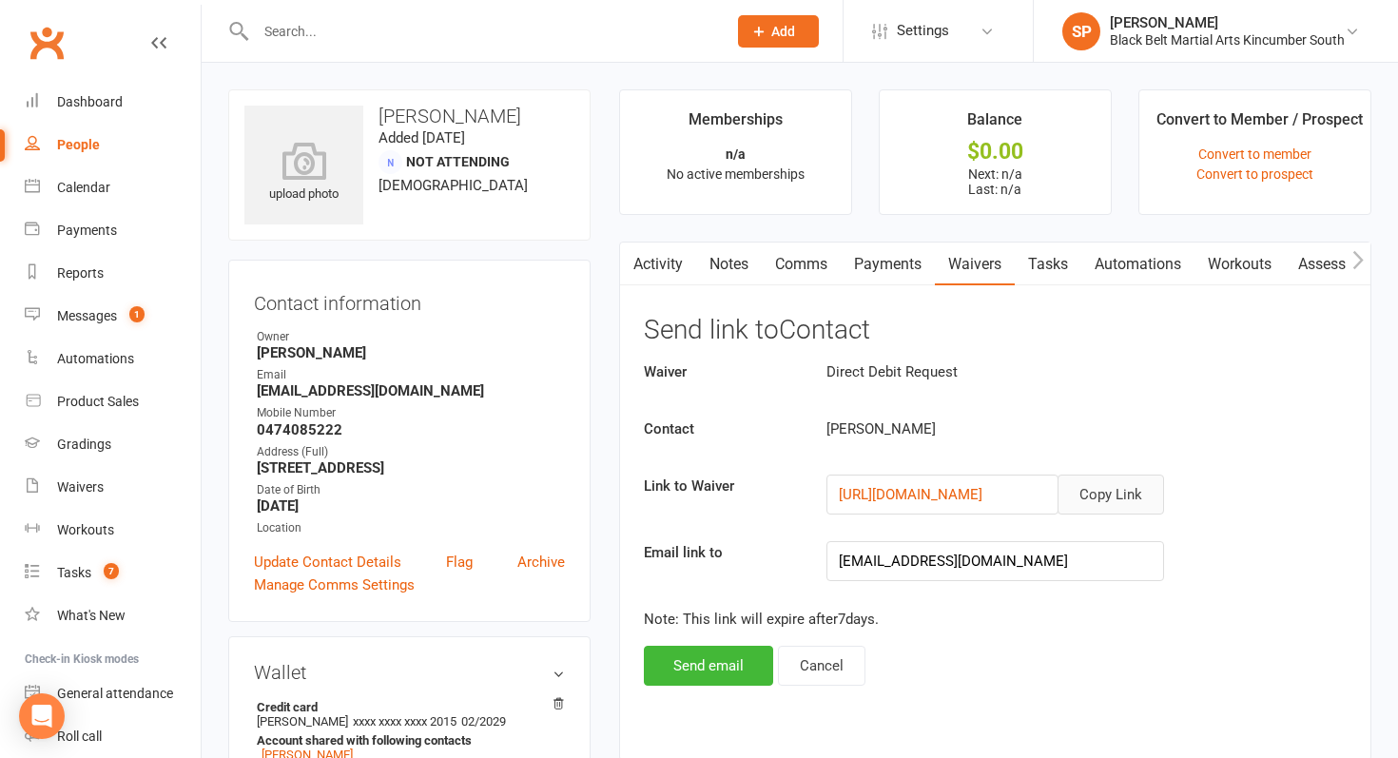
click at [1115, 497] on button "Copy Link" at bounding box center [1111, 495] width 107 height 40
click at [142, 323] on count-badge "1" at bounding box center [132, 315] width 25 height 15
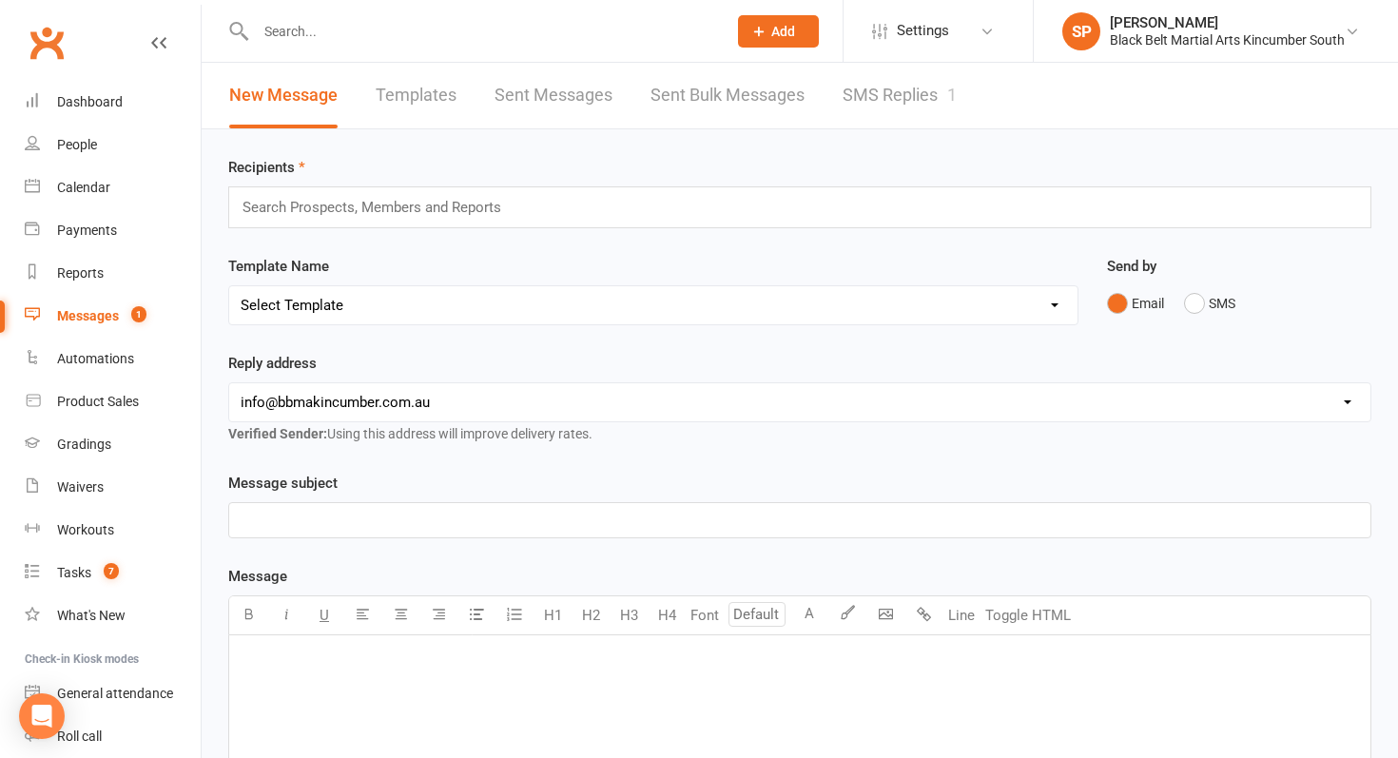
click at [873, 99] on link "SMS Replies 1" at bounding box center [900, 96] width 114 height 66
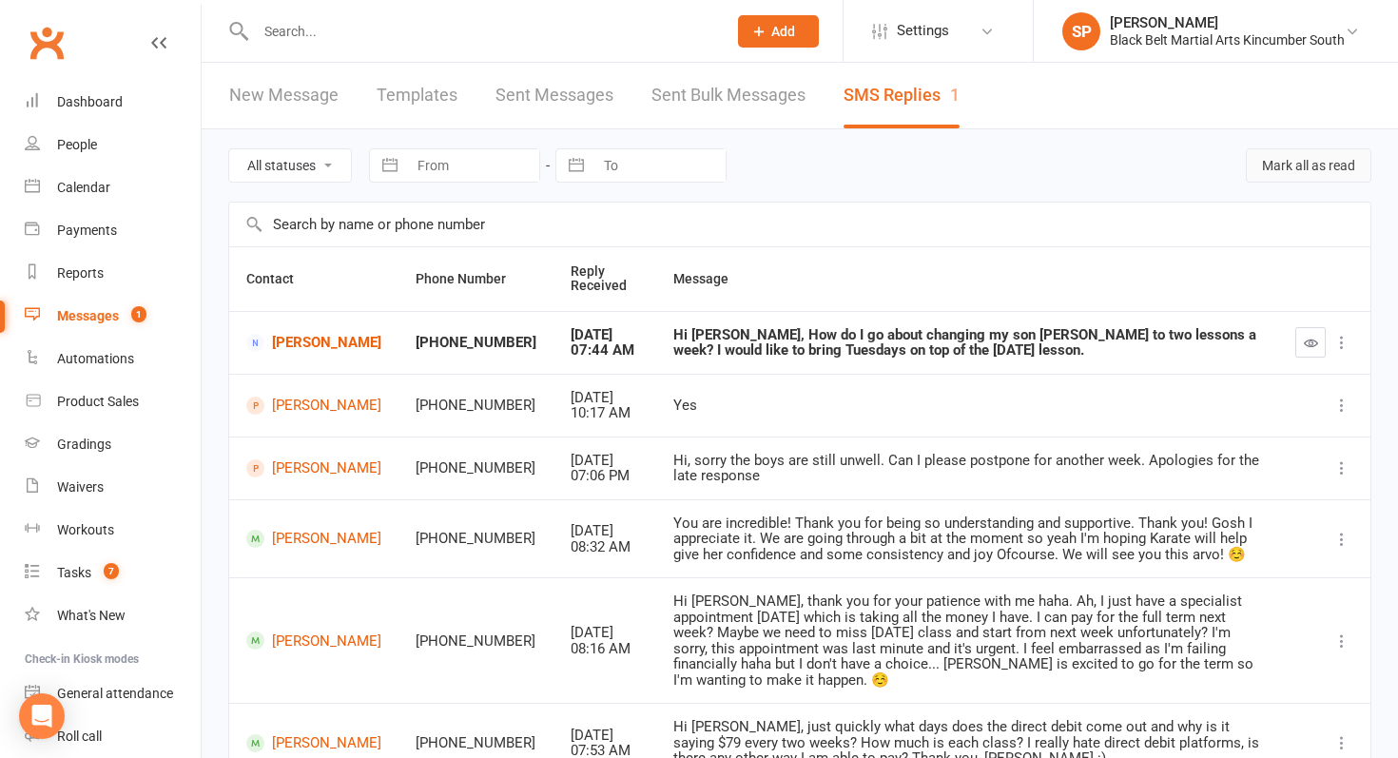
click at [1305, 166] on button "Mark all as read" at bounding box center [1309, 165] width 126 height 34
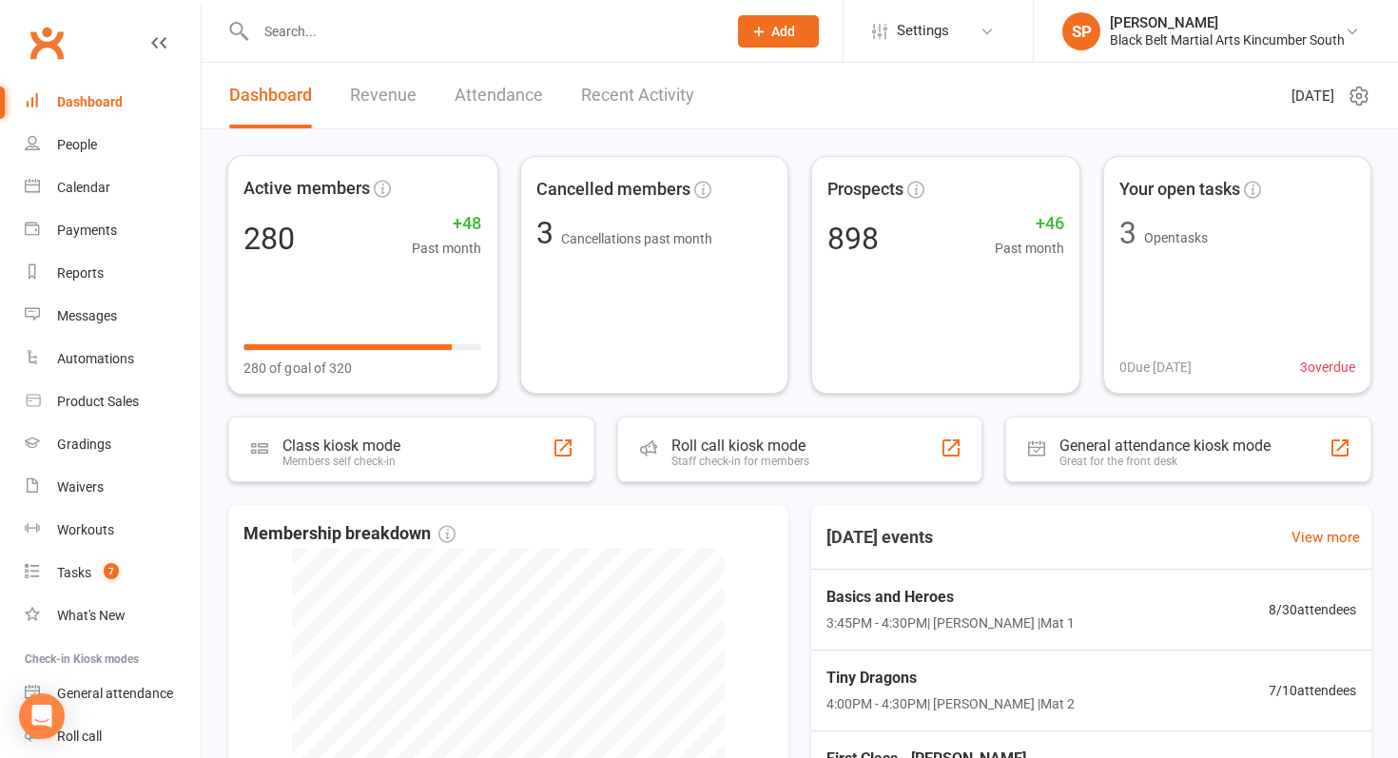
click at [494, 112] on link "Attendance" at bounding box center [499, 96] width 88 height 66
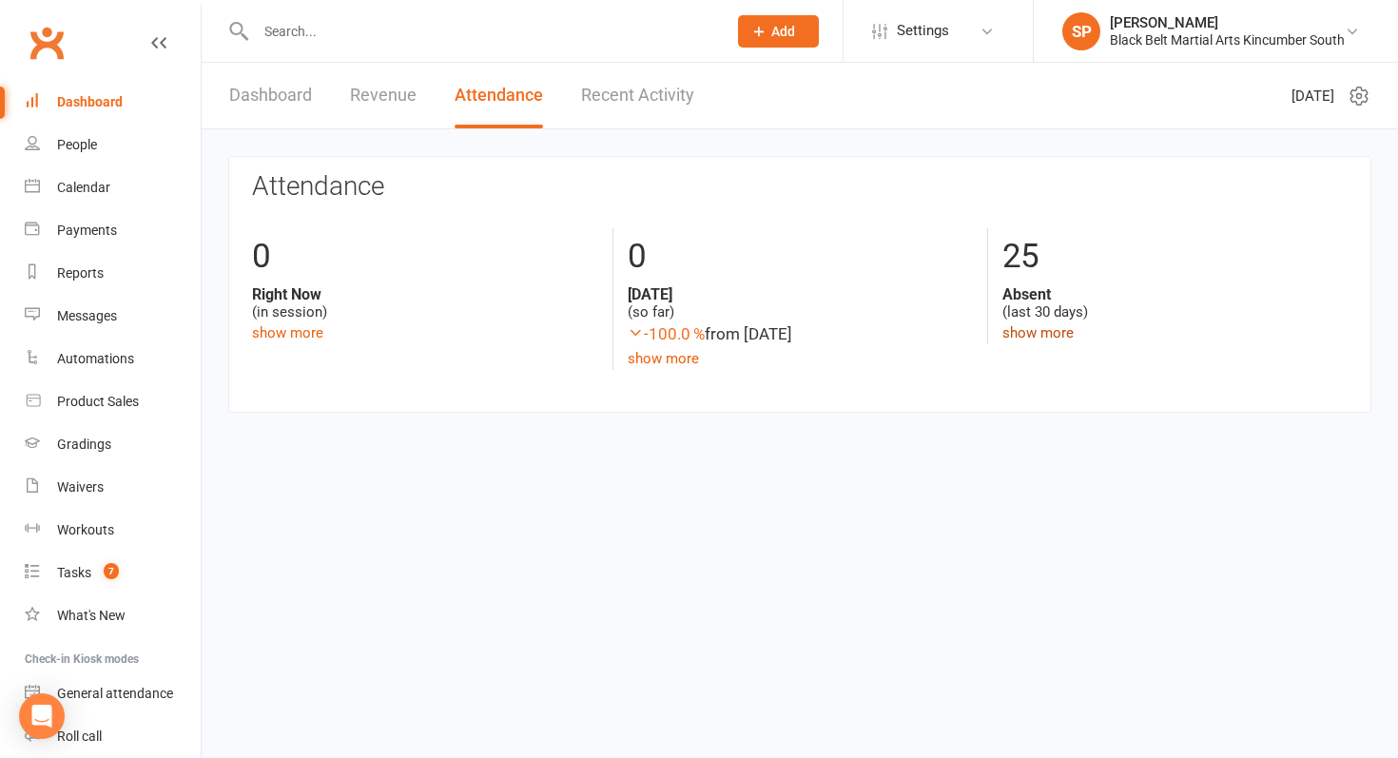
click at [1056, 331] on link "show more" at bounding box center [1038, 332] width 71 height 17
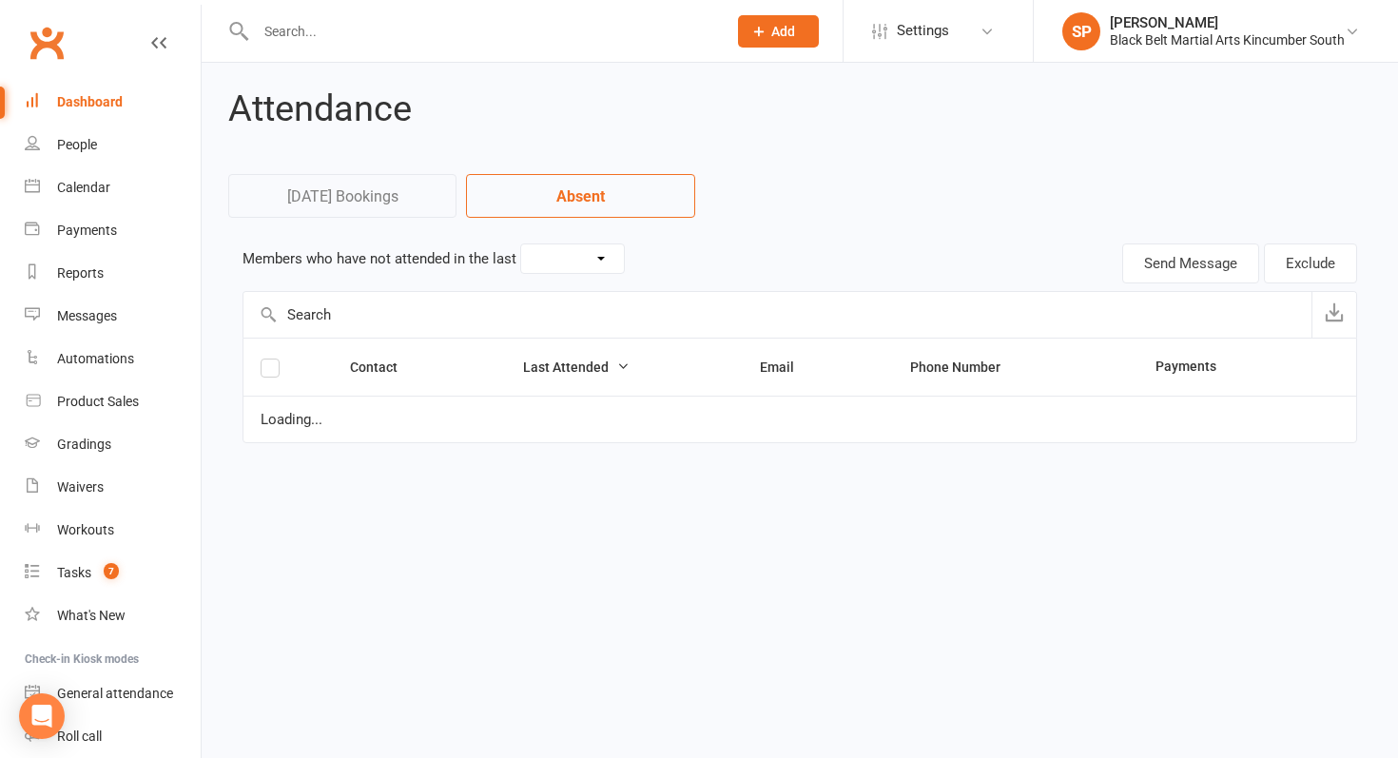
select select "30"
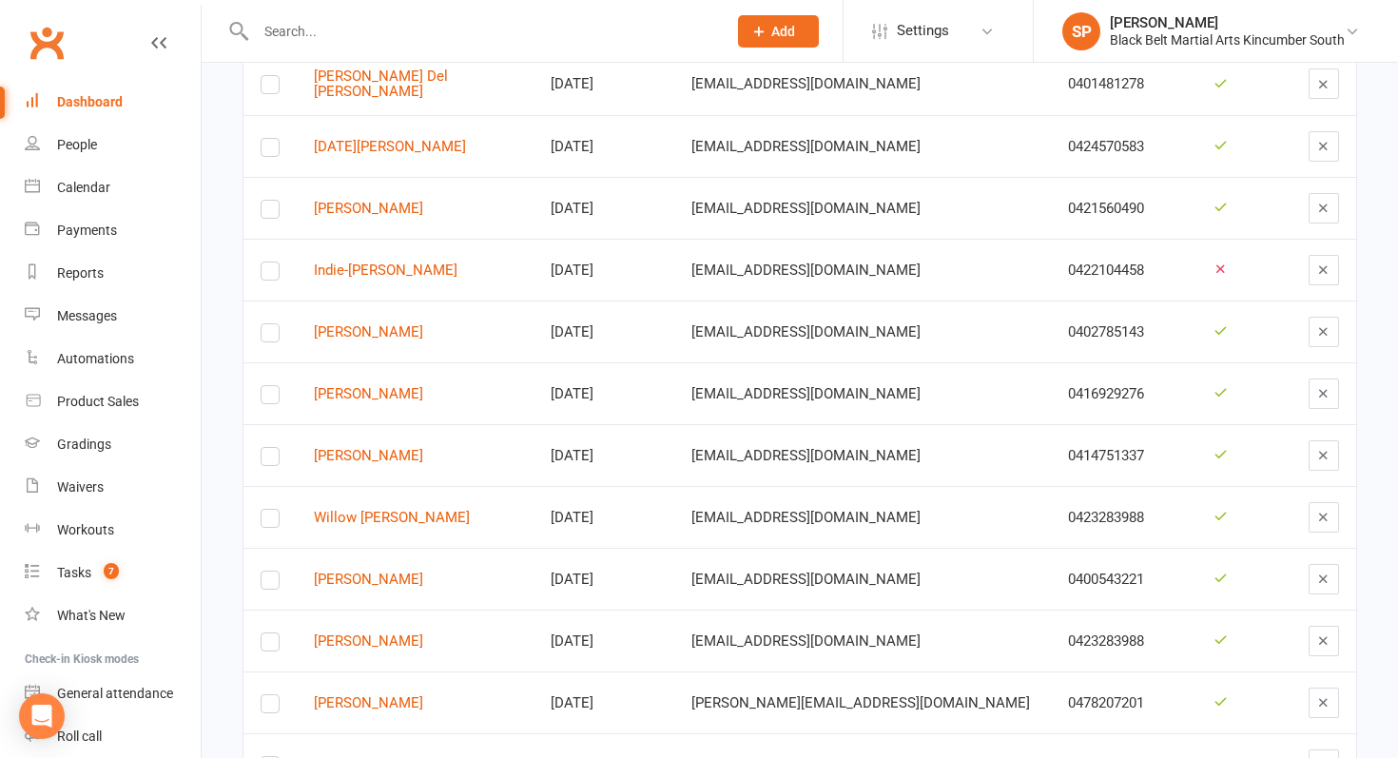
scroll to position [553, 0]
